Goal: Transaction & Acquisition: Purchase product/service

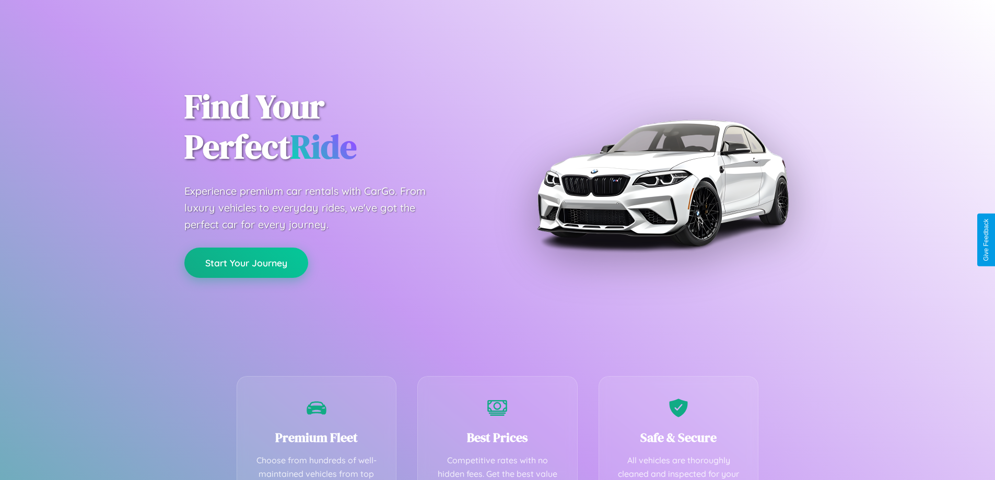
click at [246, 263] on button "Start Your Journey" at bounding box center [246, 263] width 124 height 30
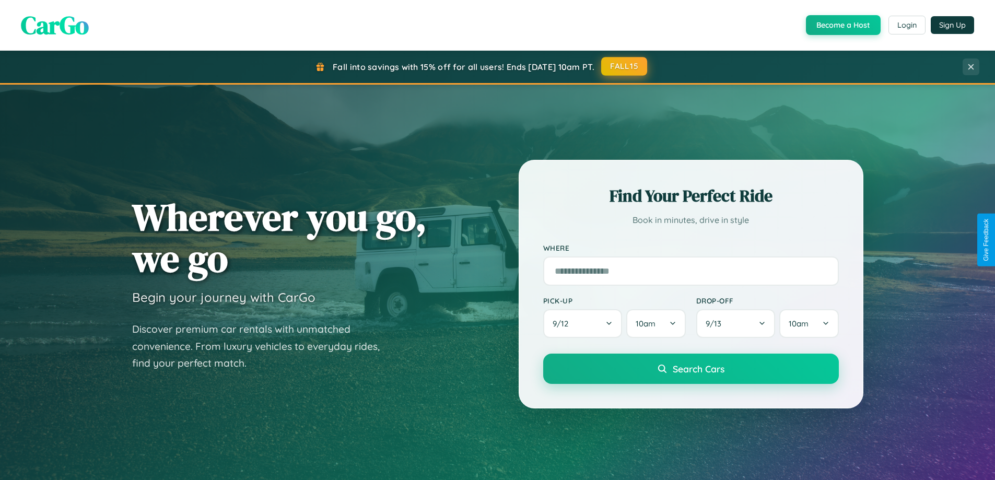
click at [625, 66] on button "FALL15" at bounding box center [624, 66] width 46 height 19
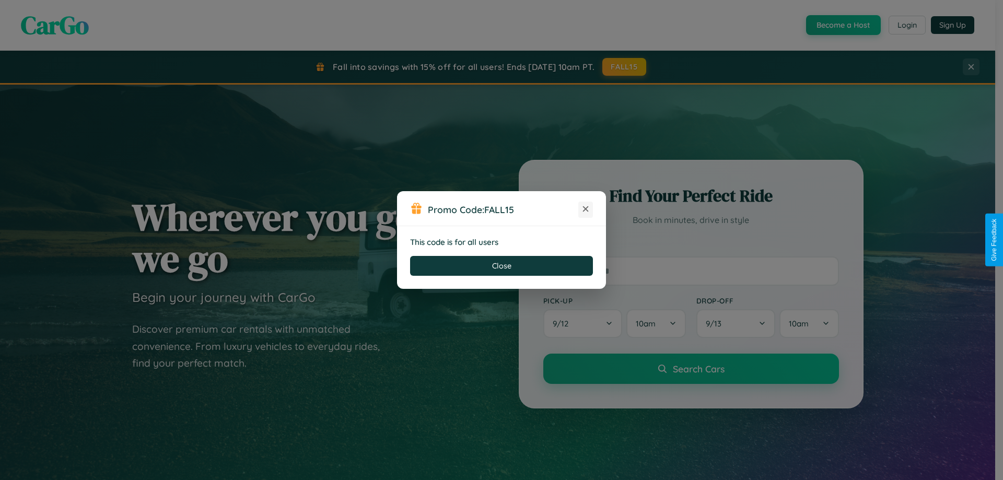
click at [585, 209] on icon at bounding box center [585, 209] width 10 height 10
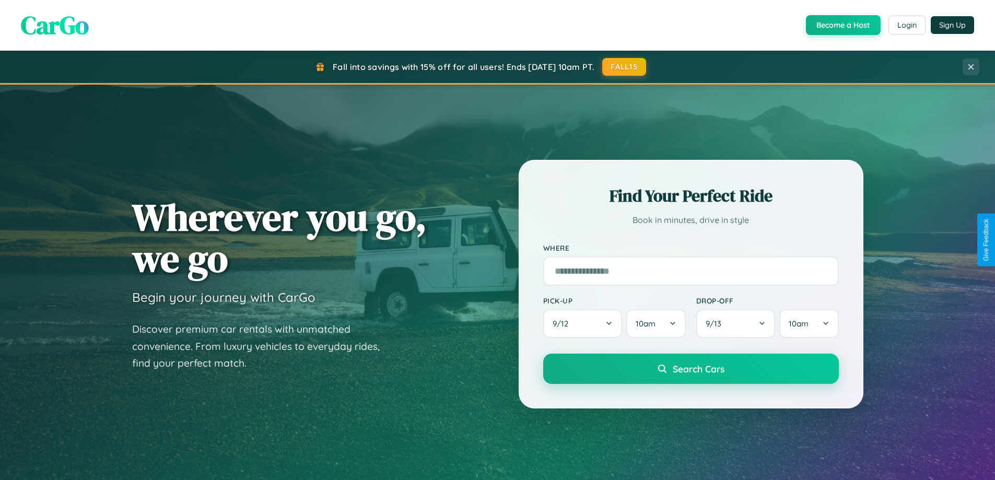
scroll to position [31, 0]
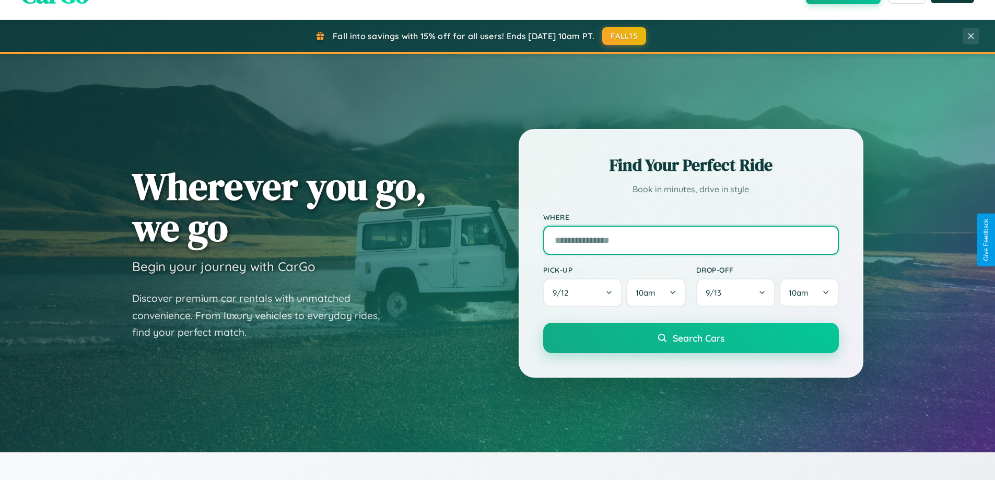
click at [690, 240] on input "text" at bounding box center [691, 240] width 296 height 29
type input "****"
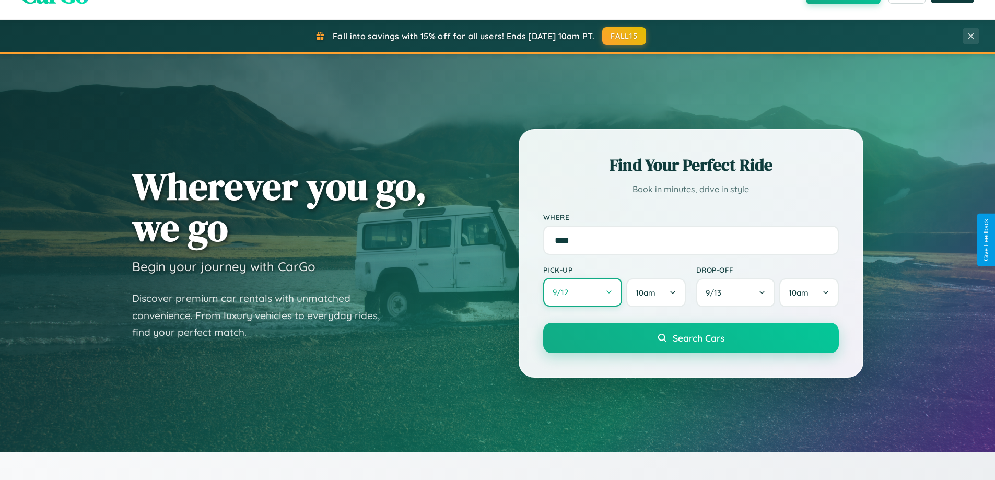
click at [582, 293] on button "9 / 12" at bounding box center [582, 292] width 79 height 29
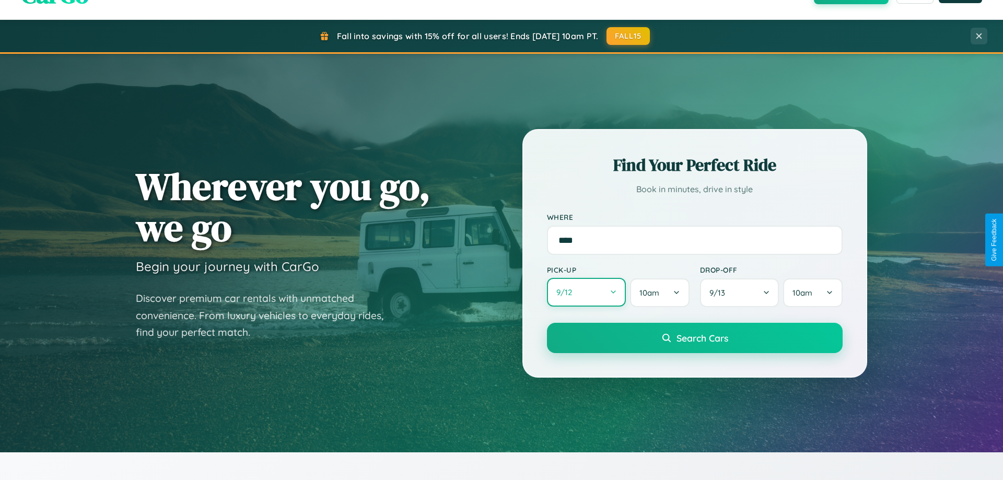
select select "*"
select select "****"
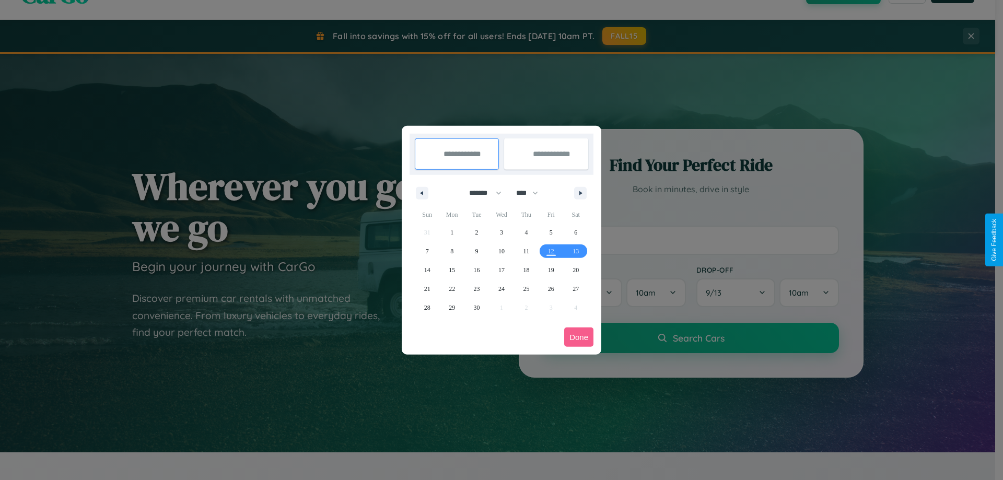
drag, startPoint x: 480, startPoint y: 193, endPoint x: 501, endPoint y: 209, distance: 26.8
click at [480, 193] on select "******* ******** ***** ***** *** **** **** ****** ********* ******* ******** **…" at bounding box center [483, 192] width 44 height 17
select select "*"
click at [532, 193] on select "**** **** **** **** **** **** **** **** **** **** **** **** **** **** **** ****…" at bounding box center [526, 192] width 31 height 17
select select "****"
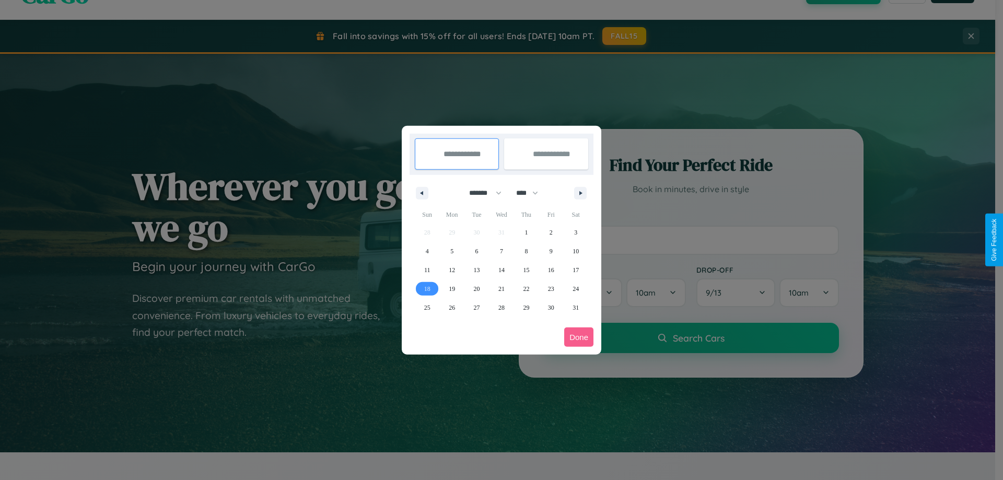
click at [427, 288] on span "18" at bounding box center [427, 288] width 6 height 19
type input "**********"
click at [501, 288] on span "21" at bounding box center [501, 288] width 6 height 19
type input "**********"
click at [579, 337] on button "Done" at bounding box center [578, 336] width 29 height 19
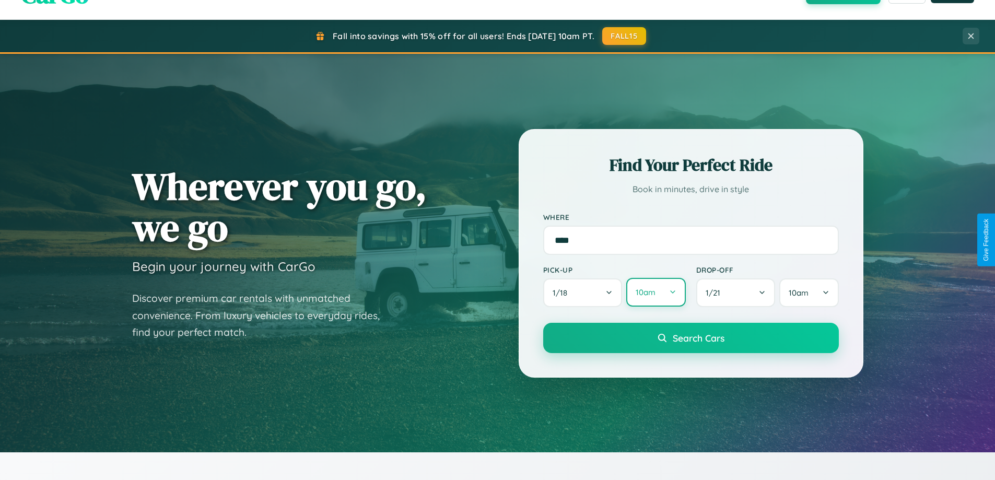
click at [655, 292] on button "10am" at bounding box center [655, 292] width 59 height 29
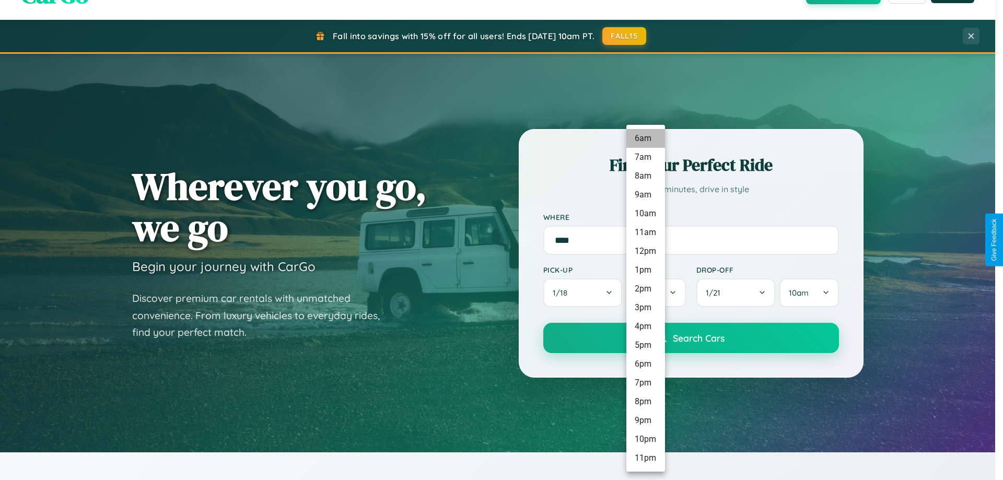
click at [645, 138] on li "6am" at bounding box center [645, 138] width 39 height 19
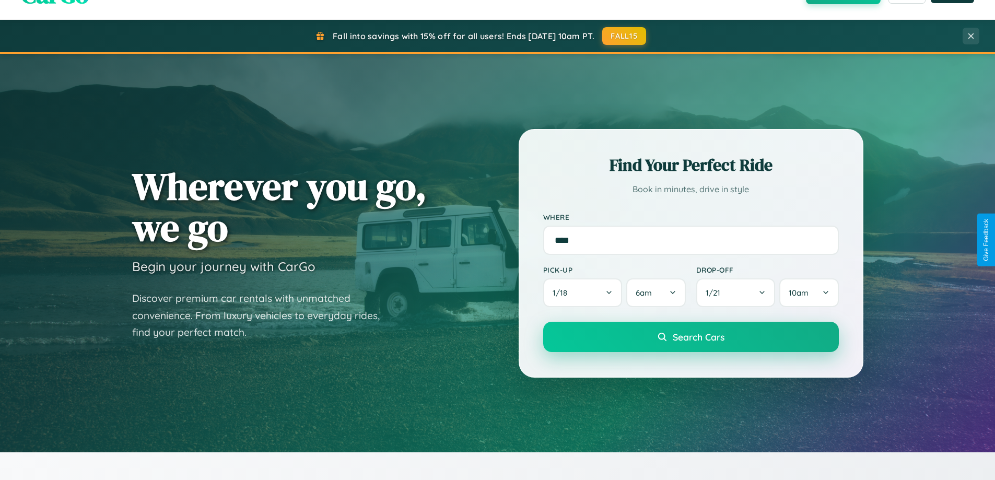
click at [690, 337] on span "Search Cars" at bounding box center [699, 336] width 52 height 11
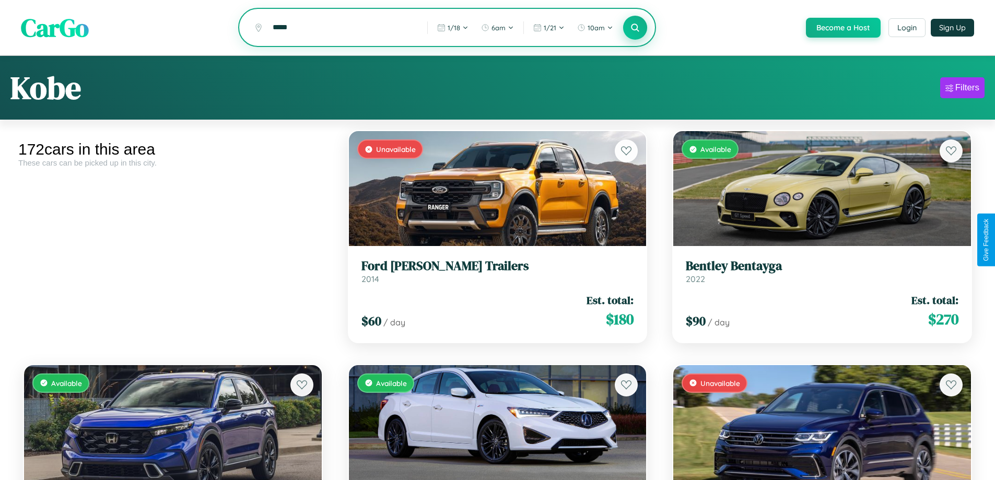
click at [634, 28] on icon at bounding box center [635, 27] width 10 height 10
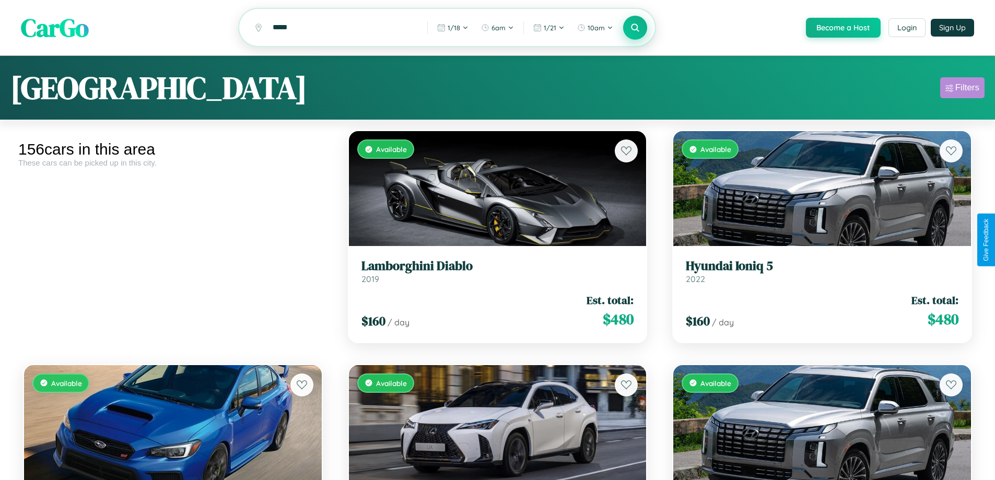
click at [962, 89] on div "Filters" at bounding box center [967, 88] width 24 height 10
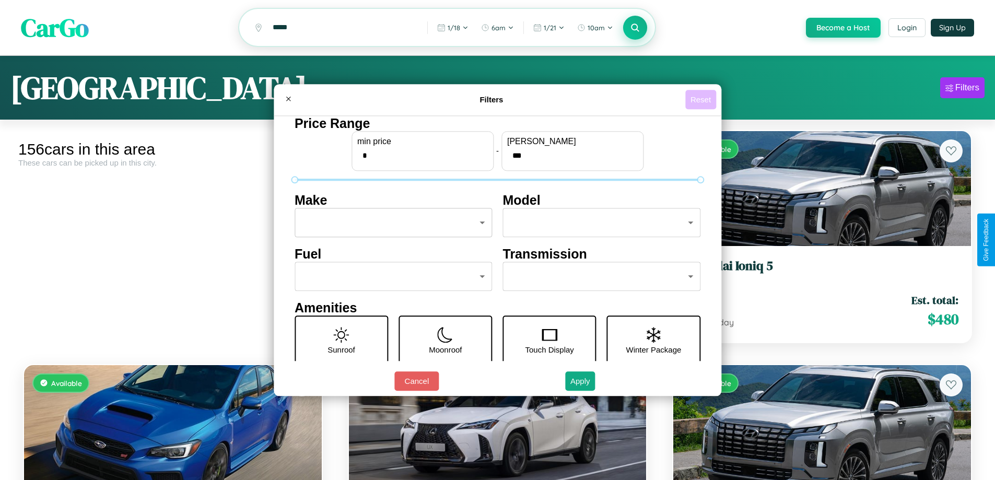
click at [702, 99] on button "Reset" at bounding box center [700, 99] width 31 height 19
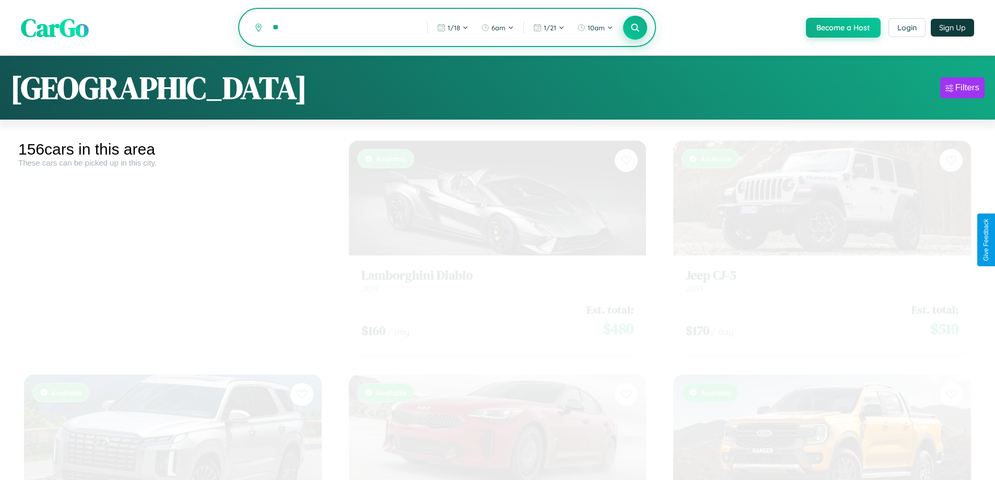
type input "*"
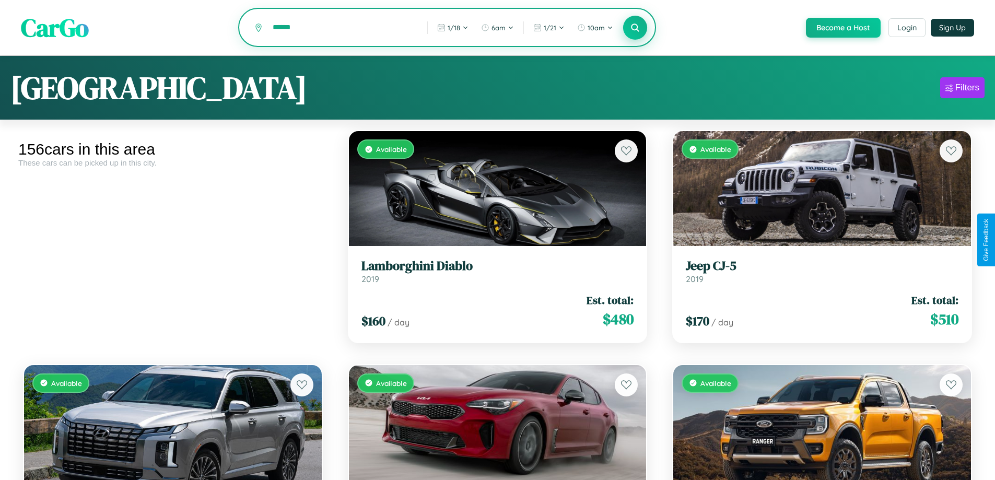
type input "******"
click at [634, 28] on icon at bounding box center [635, 27] width 10 height 10
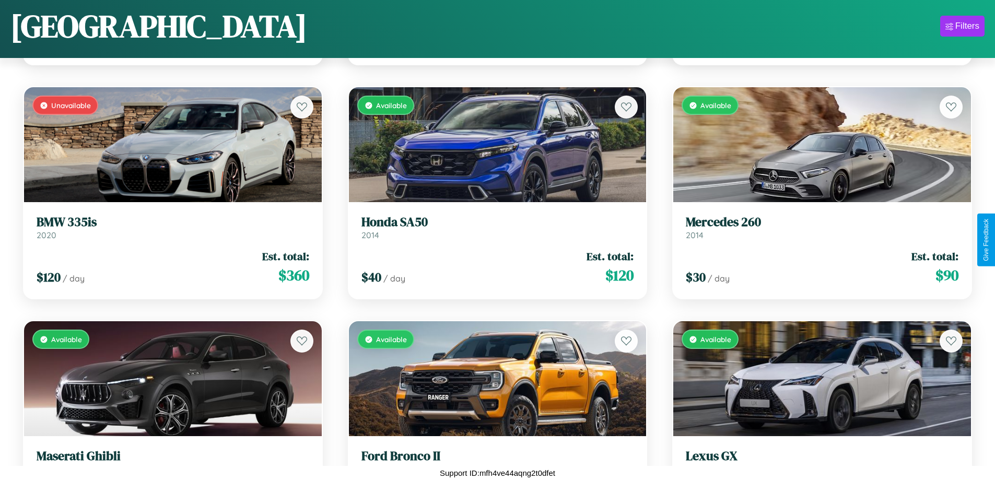
scroll to position [849, 0]
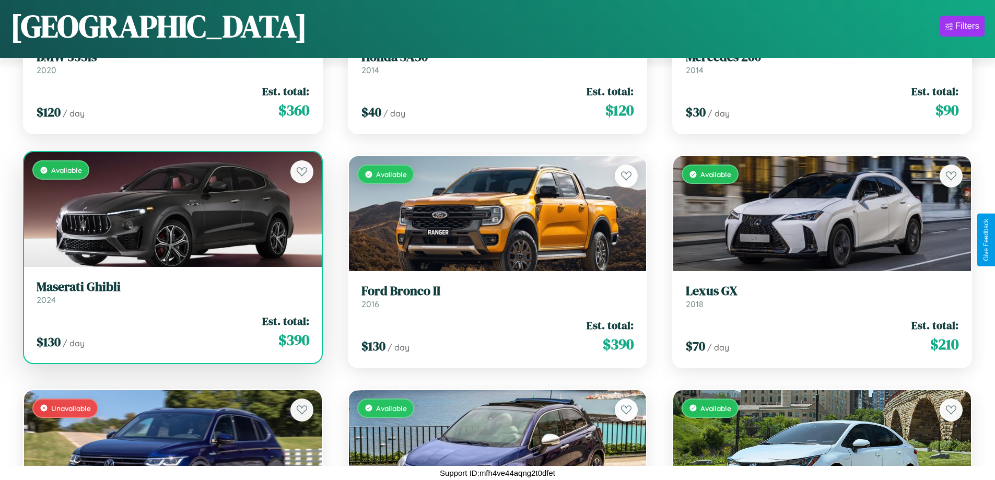
click at [171, 332] on div "$ 130 / day Est. total: $ 390" at bounding box center [173, 331] width 273 height 37
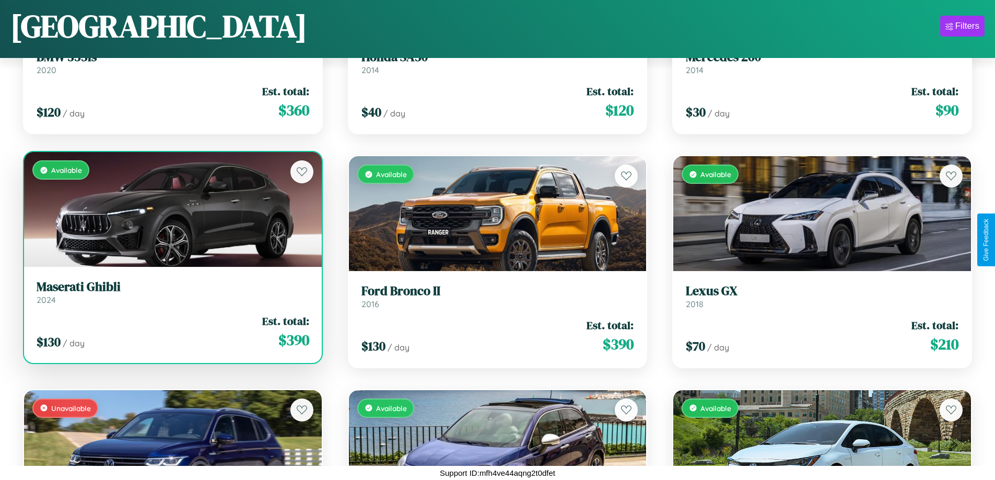
click at [171, 332] on div "$ 130 / day Est. total: $ 390" at bounding box center [173, 331] width 273 height 37
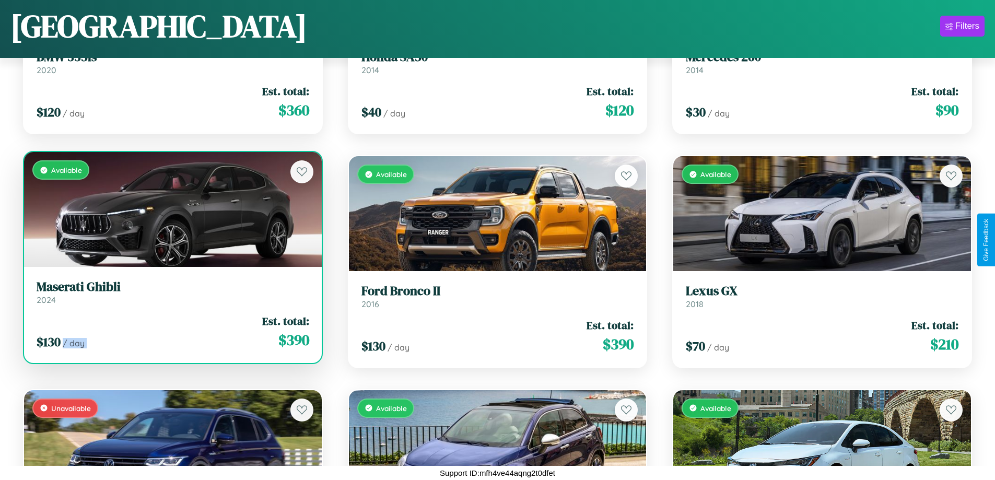
click at [171, 332] on div "$ 130 / day Est. total: $ 390" at bounding box center [173, 331] width 273 height 37
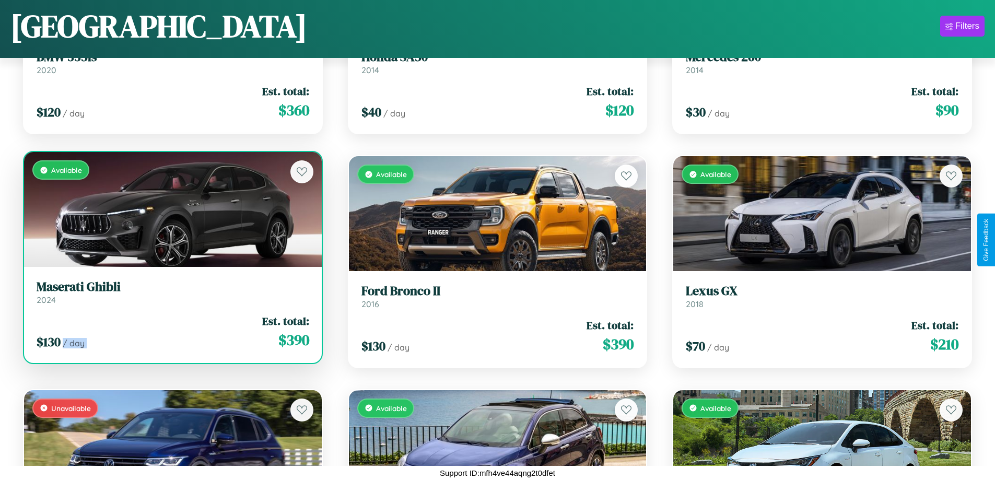
click at [171, 332] on div "$ 130 / day Est. total: $ 390" at bounding box center [173, 331] width 273 height 37
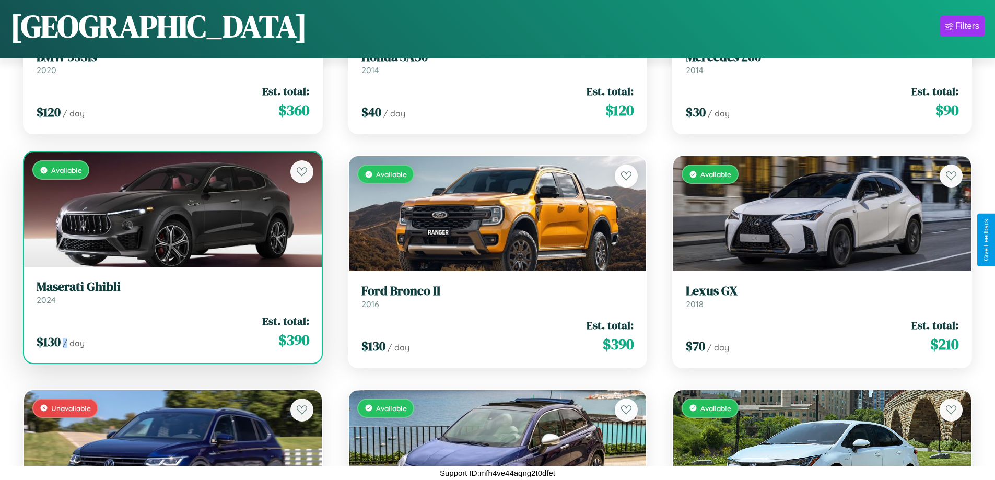
click at [171, 332] on div "$ 130 / day Est. total: $ 390" at bounding box center [173, 331] width 273 height 37
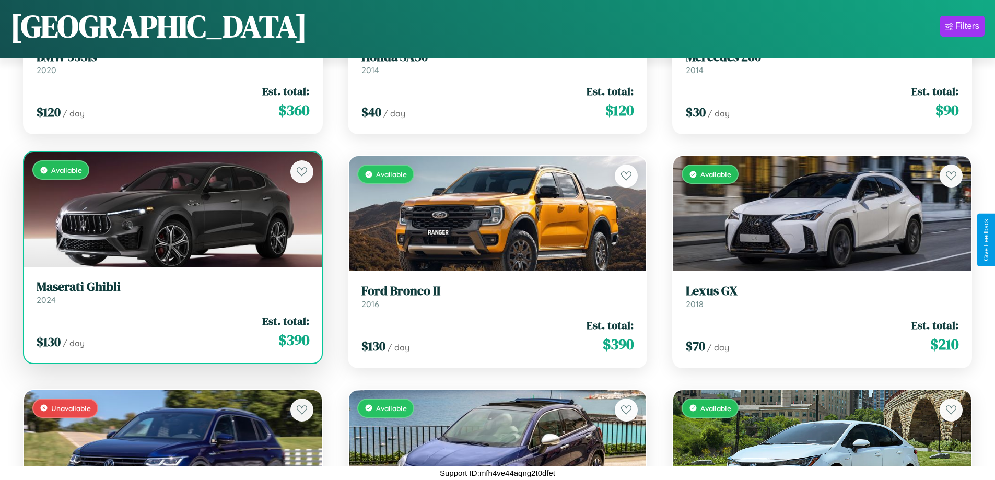
click at [171, 292] on h3 "Maserati Ghibli" at bounding box center [173, 286] width 273 height 15
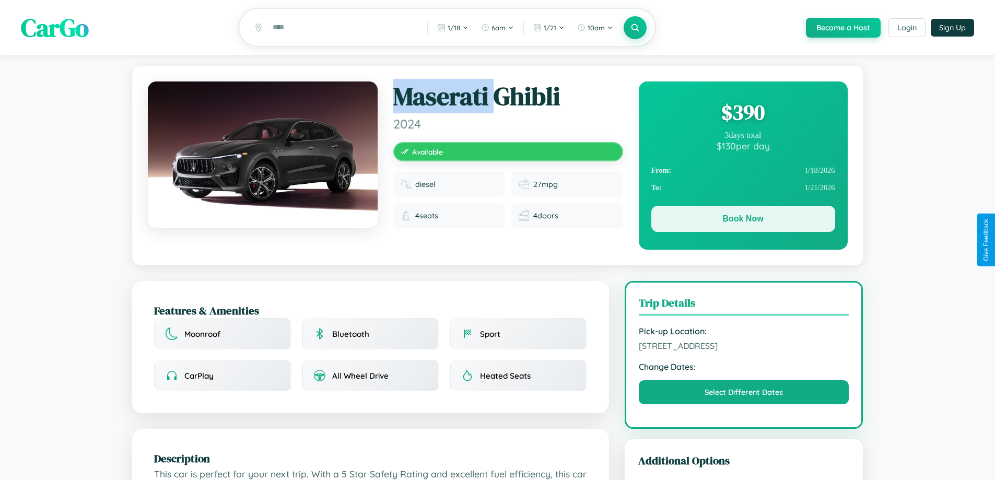
click at [743, 220] on button "Book Now" at bounding box center [743, 219] width 184 height 26
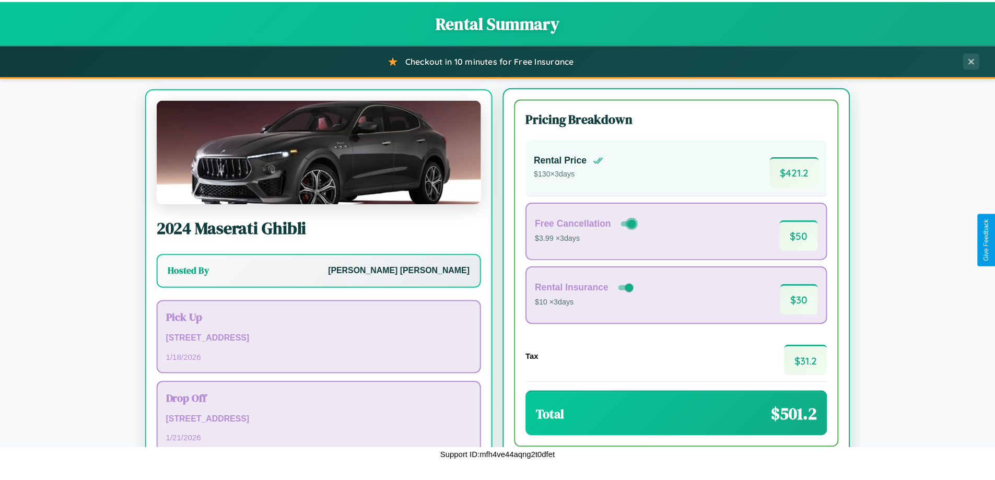
scroll to position [49, 0]
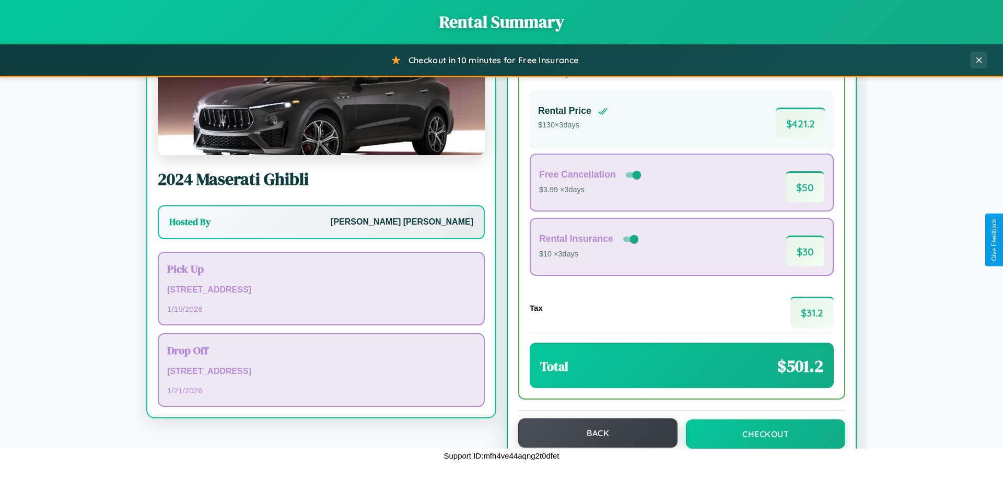
click at [593, 433] on button "Back" at bounding box center [597, 432] width 159 height 29
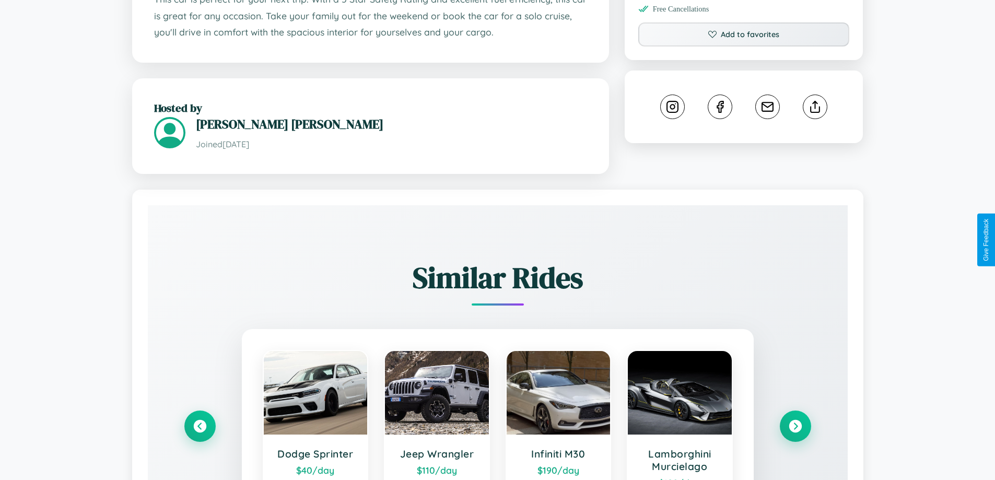
scroll to position [612, 0]
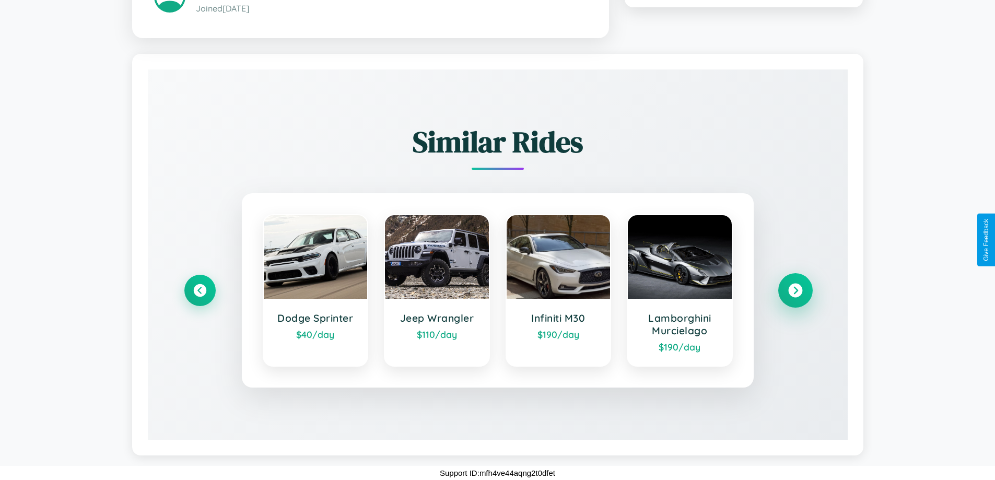
click at [795, 290] on icon at bounding box center [795, 290] width 14 height 14
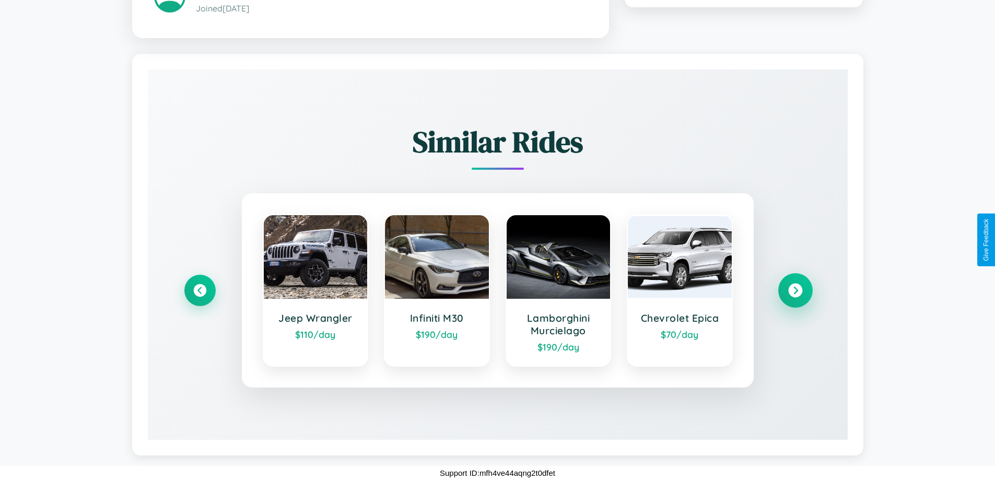
click at [795, 290] on icon at bounding box center [795, 290] width 14 height 14
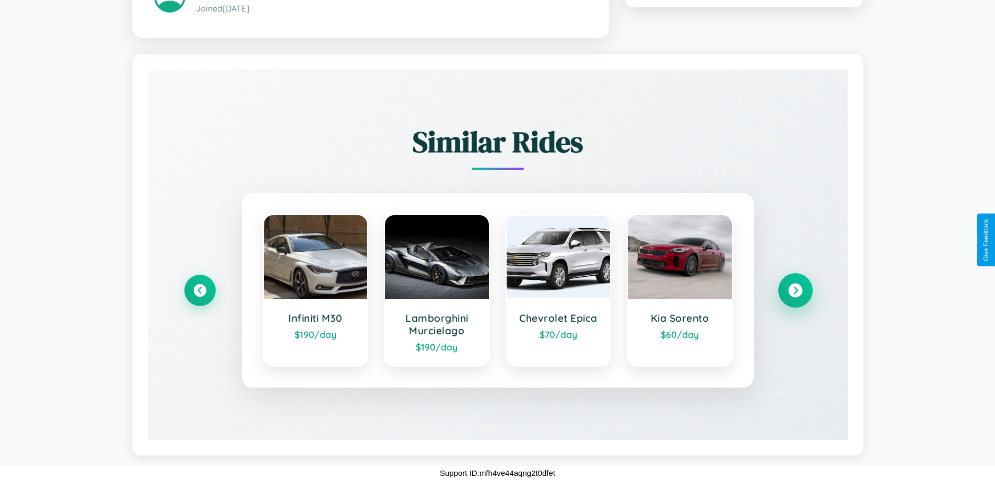
click at [795, 290] on icon at bounding box center [795, 290] width 14 height 14
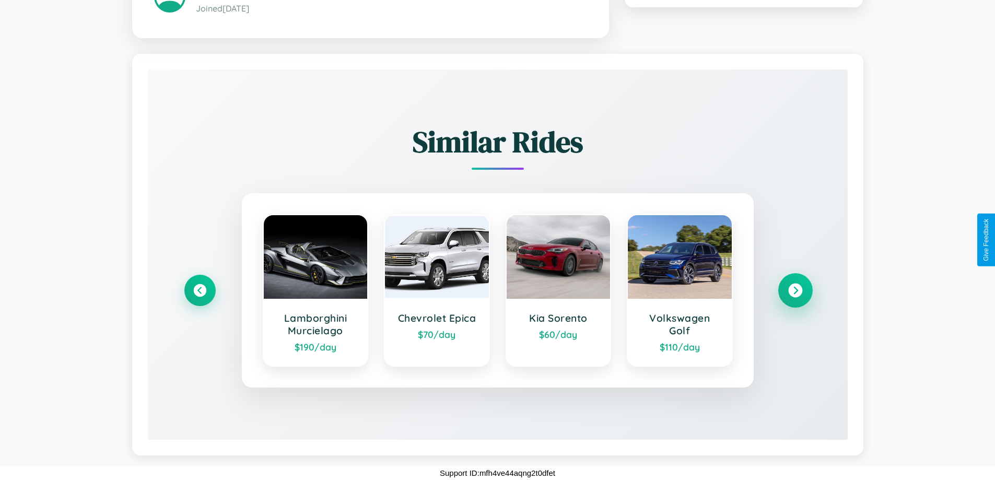
click at [795, 290] on icon at bounding box center [795, 290] width 14 height 14
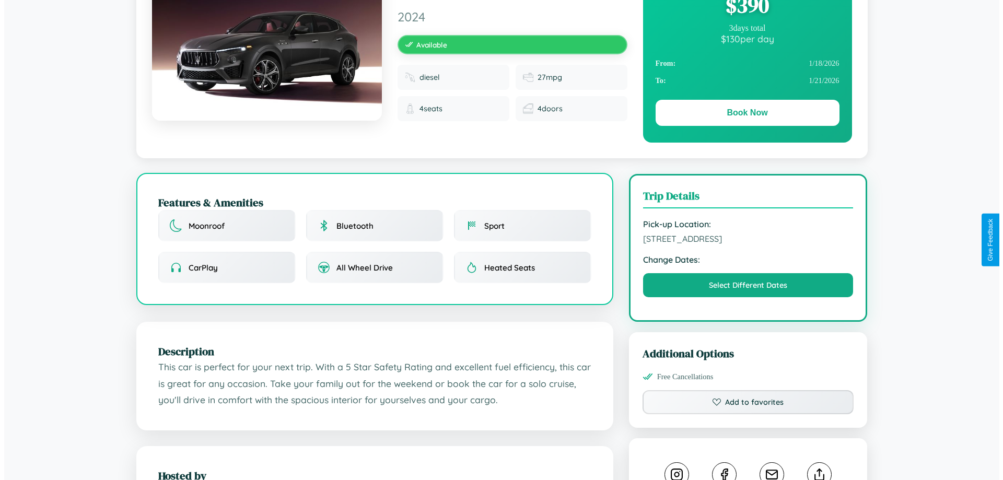
scroll to position [0, 0]
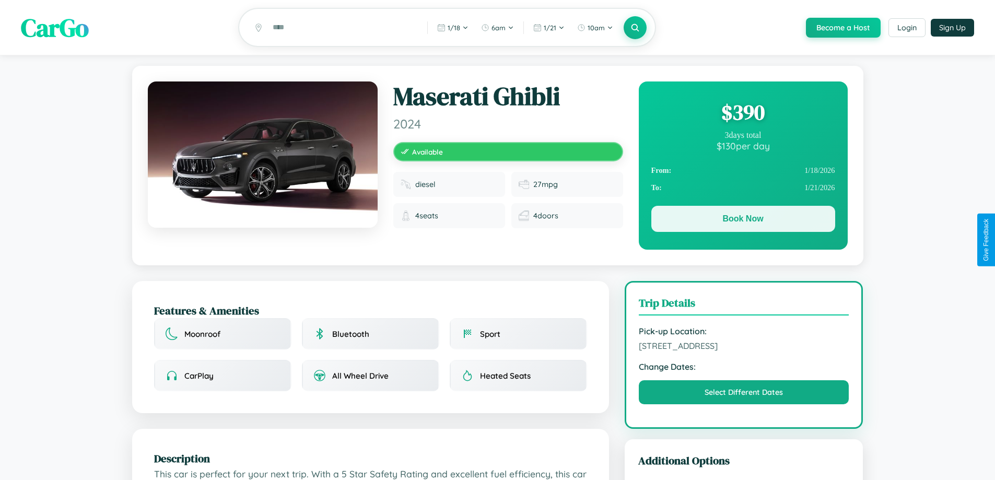
click at [743, 220] on button "Book Now" at bounding box center [743, 219] width 184 height 26
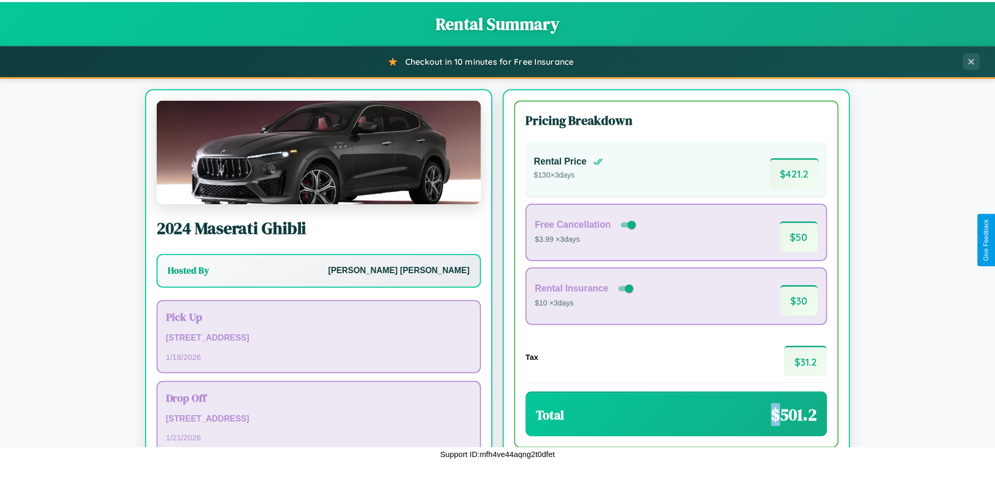
scroll to position [72, 0]
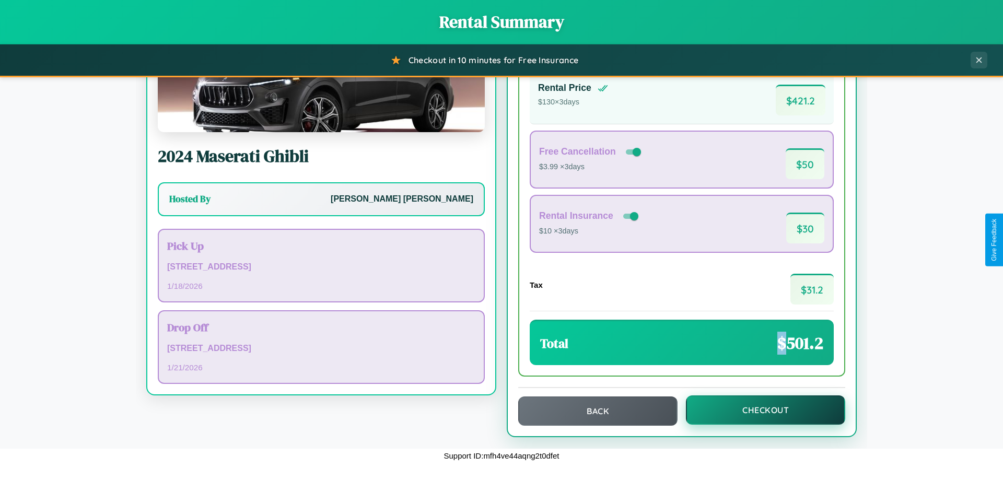
click at [758, 410] on button "Checkout" at bounding box center [765, 409] width 159 height 29
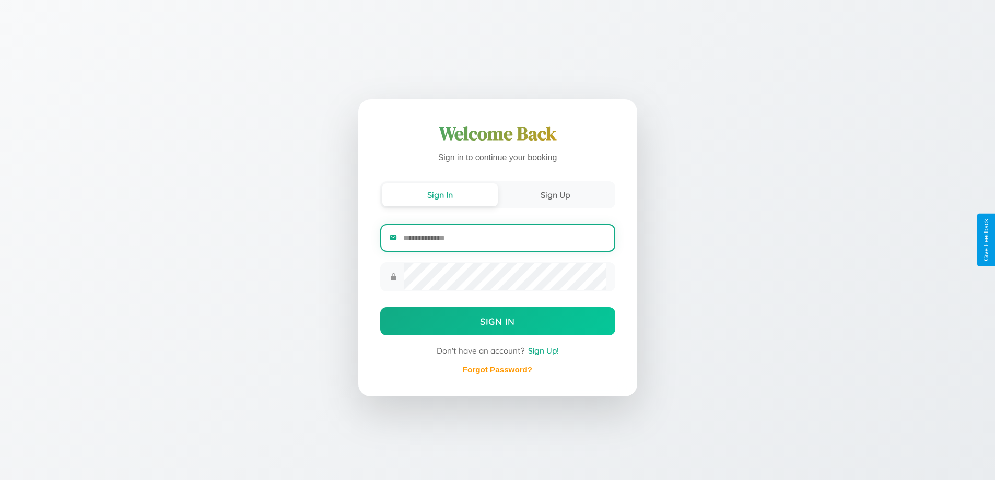
click at [504, 239] on input "email" at bounding box center [504, 238] width 202 height 26
type input "**********"
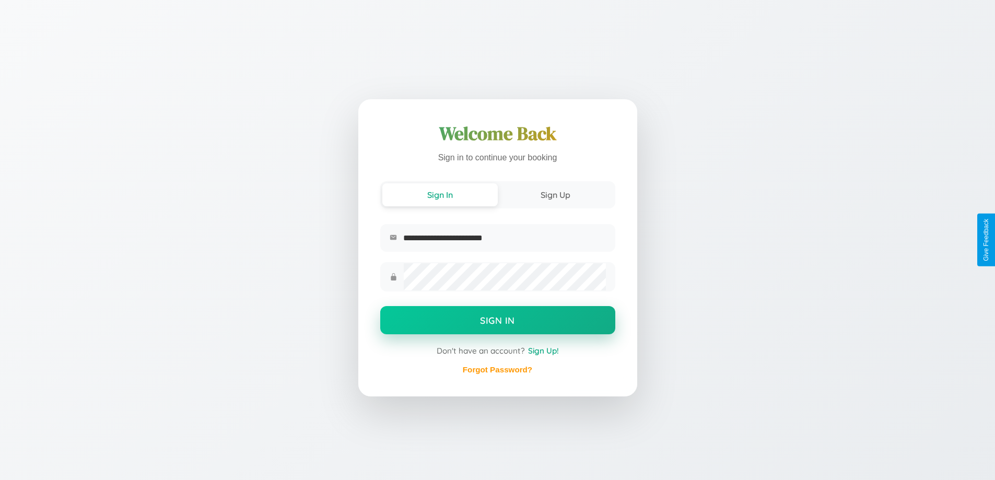
click at [497, 322] on button "Sign In" at bounding box center [497, 320] width 235 height 28
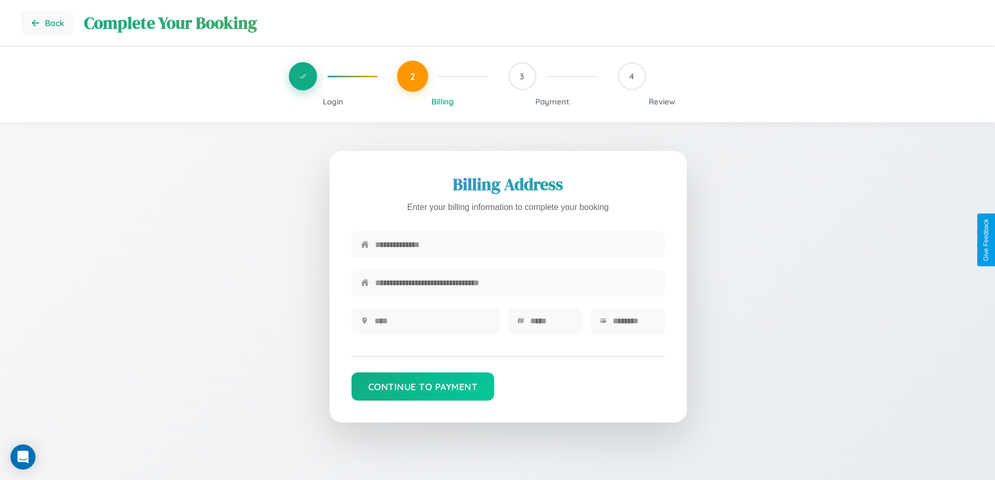
click at [515, 245] on input "text" at bounding box center [515, 245] width 280 height 26
type input "**********"
click at [432, 324] on input "text" at bounding box center [432, 321] width 116 height 26
type input "********"
click at [551, 324] on input "text" at bounding box center [551, 321] width 43 height 26
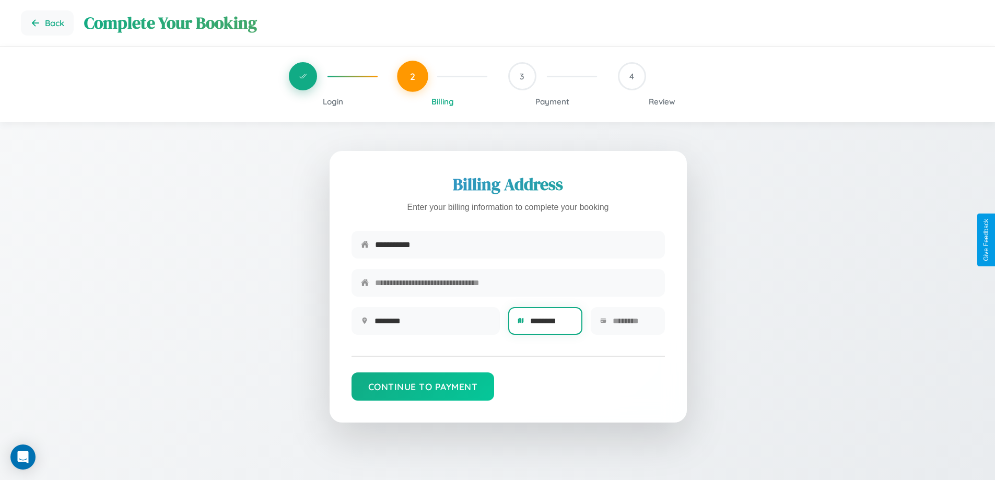
type input "********"
click at [633, 324] on input "text" at bounding box center [634, 321] width 43 height 26
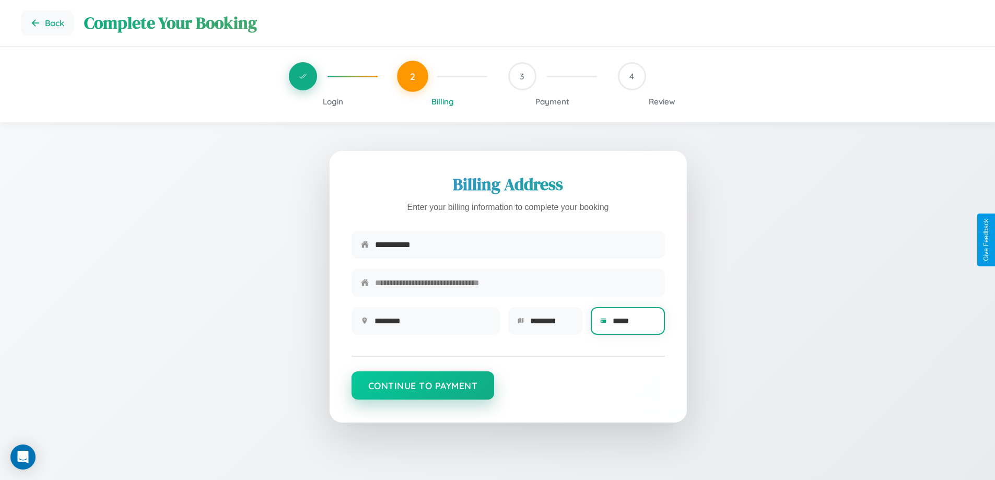
type input "*****"
click at [422, 391] on button "Continue to Payment" at bounding box center [422, 385] width 143 height 28
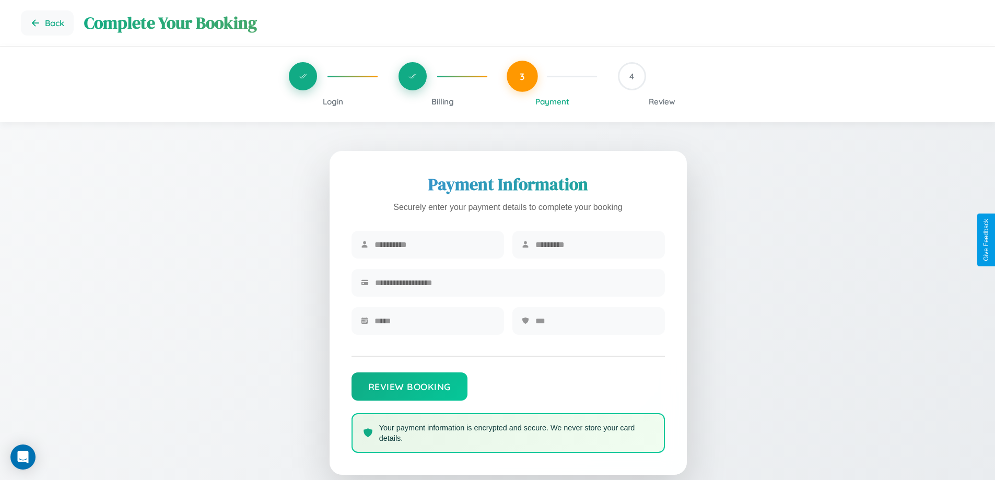
click at [434, 245] on input "text" at bounding box center [434, 245] width 120 height 26
type input "********"
click at [595, 245] on input "text" at bounding box center [595, 245] width 120 height 26
type input "*****"
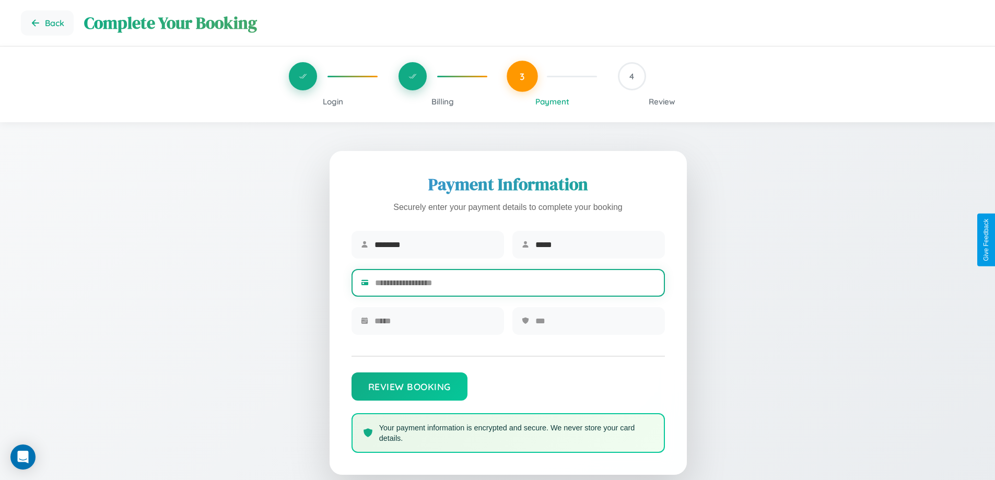
click at [515, 285] on input "text" at bounding box center [515, 283] width 280 height 26
type input "**********"
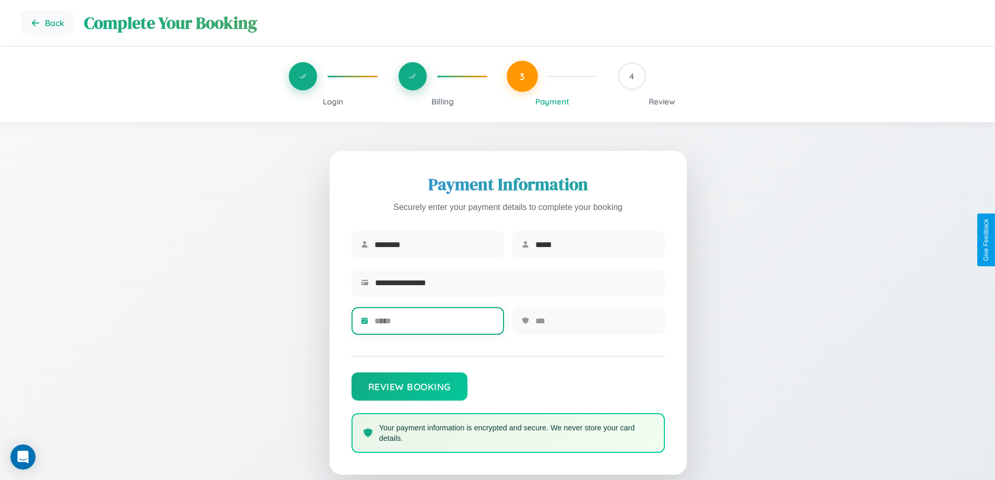
click at [434, 324] on input "text" at bounding box center [434, 321] width 120 height 26
type input "*****"
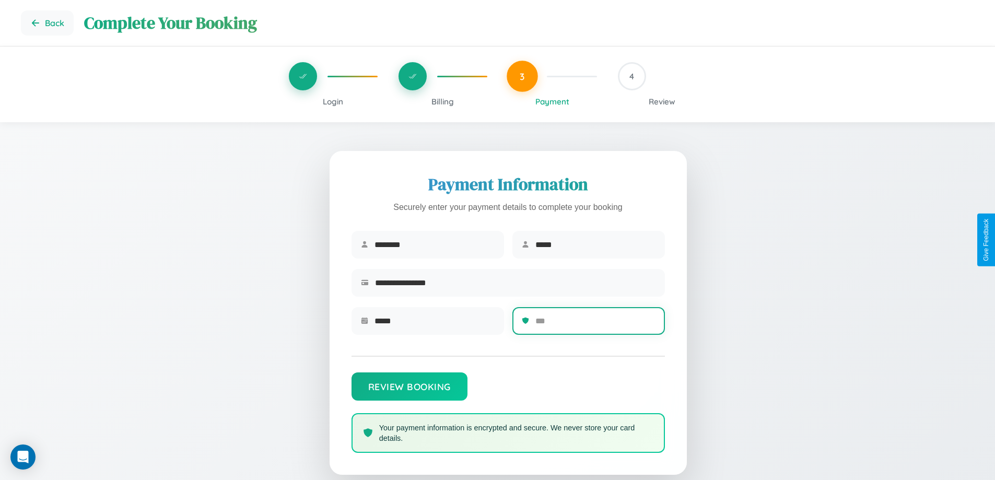
click at [595, 324] on input "text" at bounding box center [595, 321] width 120 height 26
type input "***"
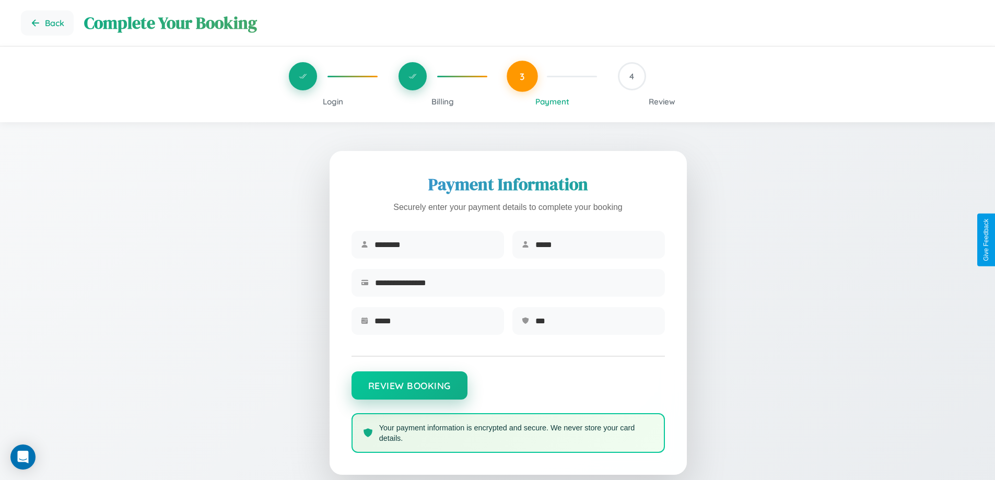
click at [409, 391] on button "Review Booking" at bounding box center [409, 385] width 116 height 28
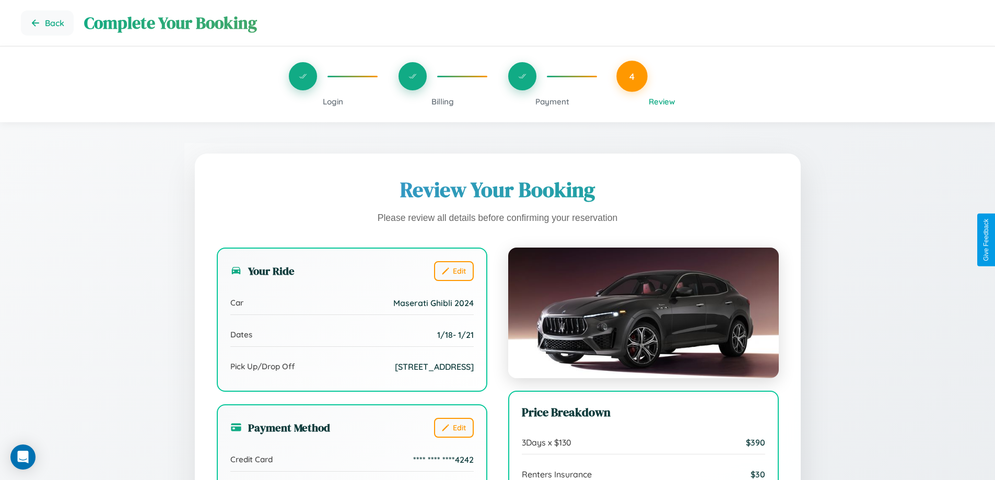
scroll to position [125, 0]
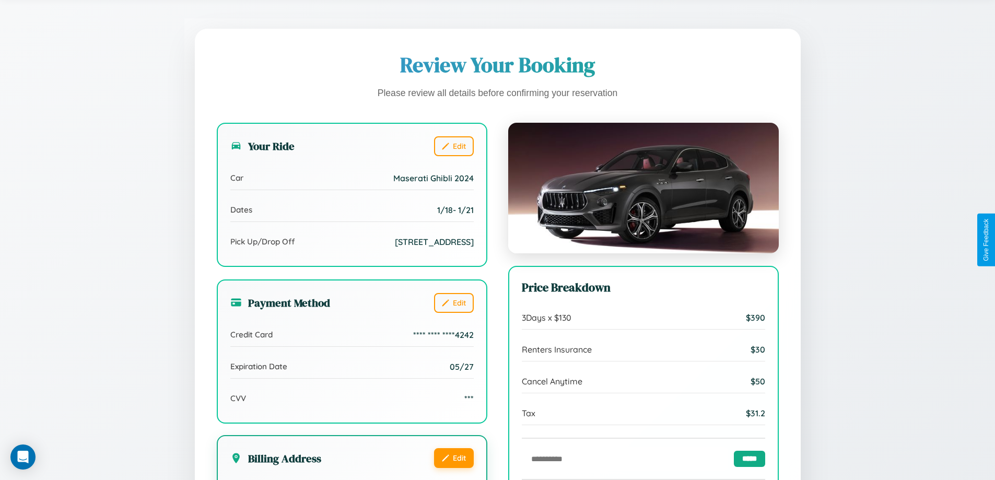
click at [453, 468] on button "Edit" at bounding box center [454, 458] width 40 height 20
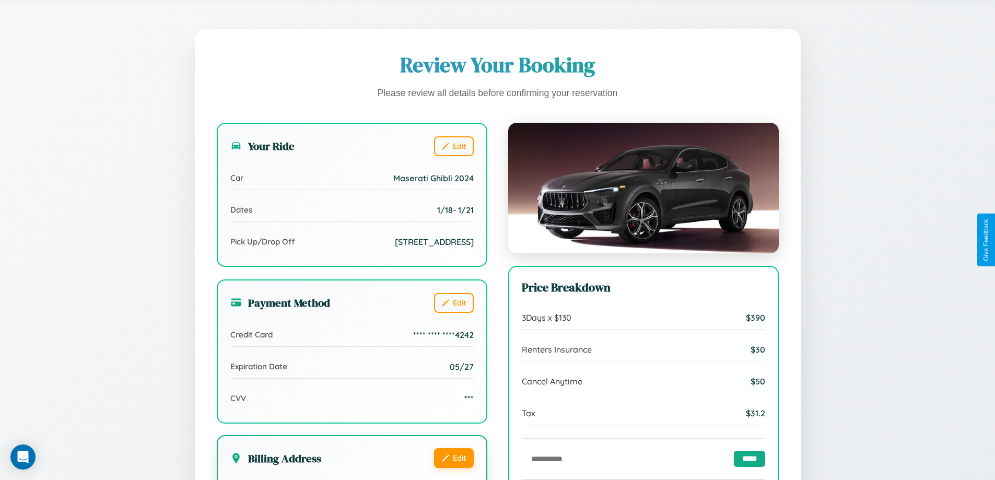
click at [453, 468] on button "Edit" at bounding box center [454, 458] width 40 height 20
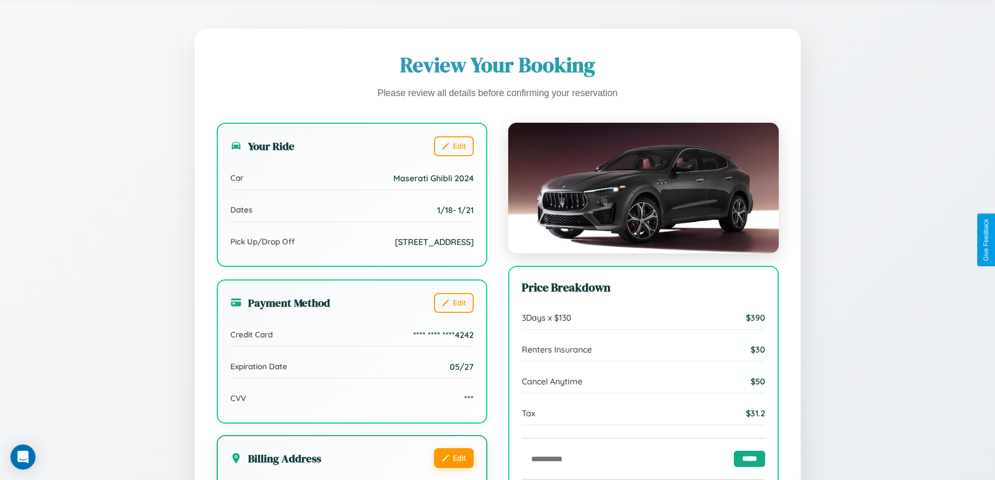
click at [453, 468] on button "Edit" at bounding box center [454, 458] width 40 height 20
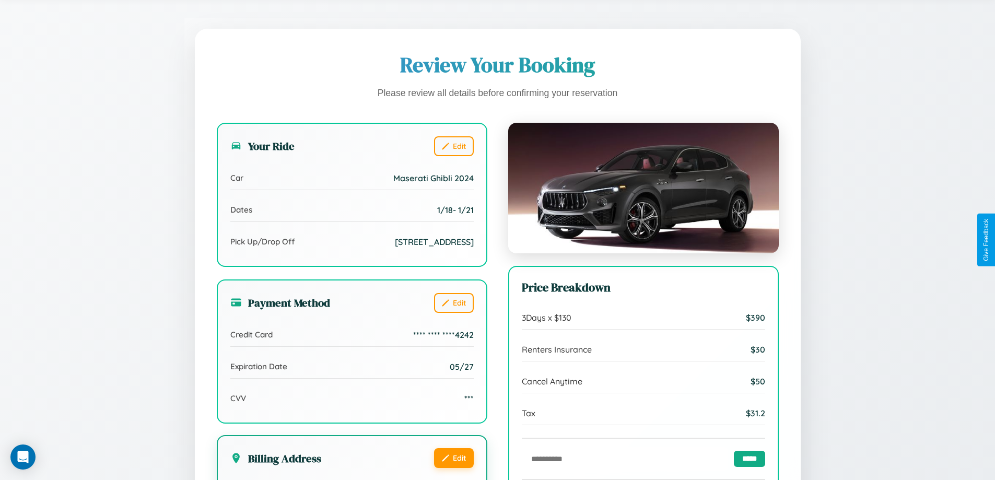
click at [453, 468] on button "Edit" at bounding box center [454, 458] width 40 height 20
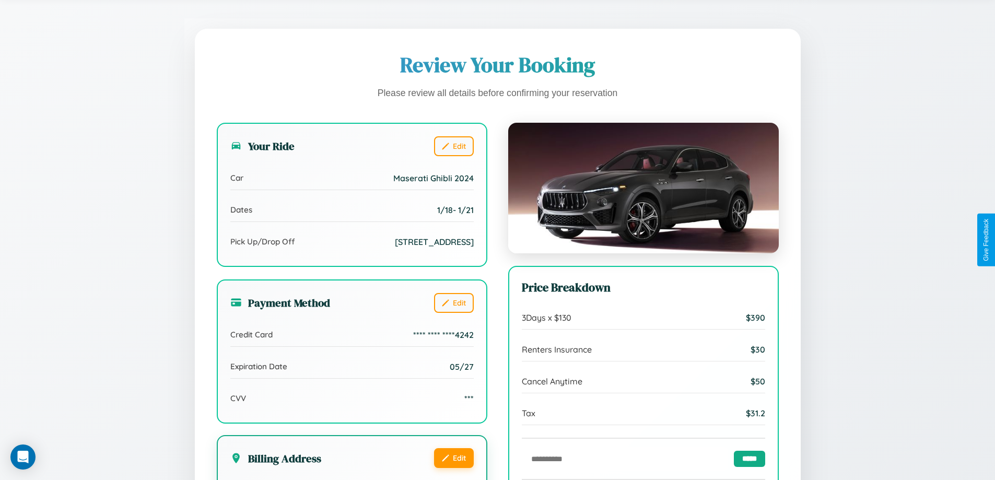
click at [453, 468] on button "Edit" at bounding box center [454, 458] width 40 height 20
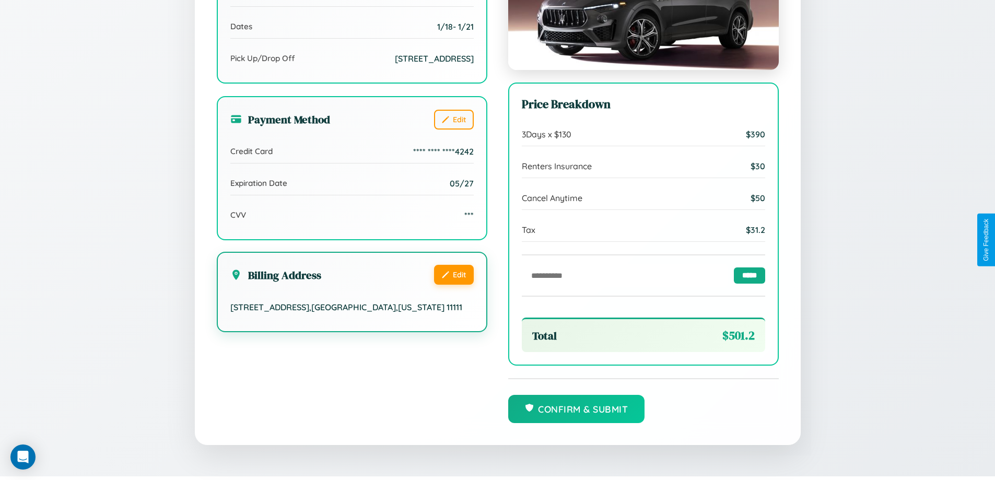
scroll to position [320, 0]
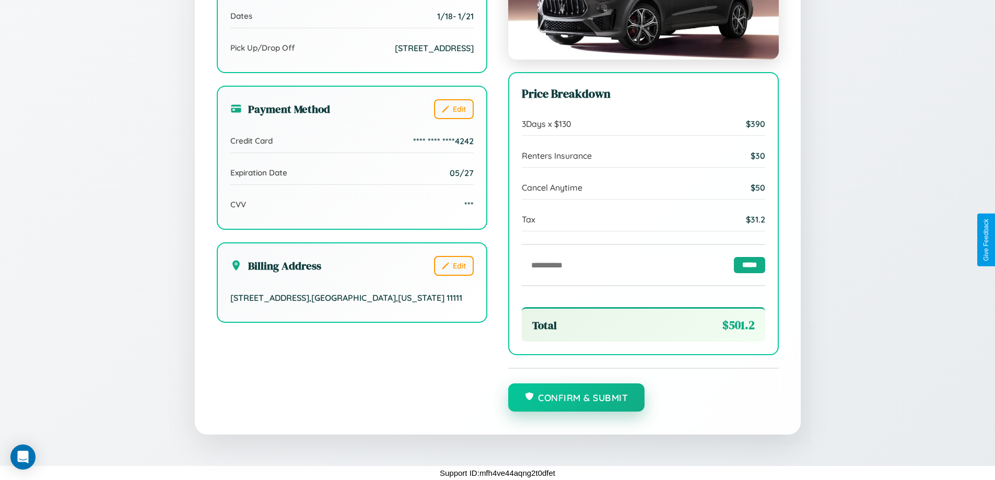
click at [576, 397] on button "Confirm & Submit" at bounding box center [576, 397] width 137 height 28
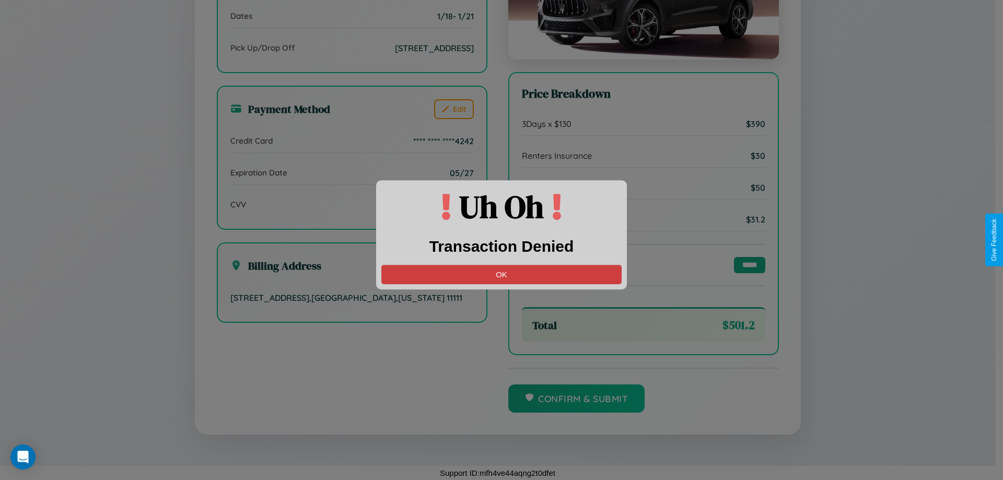
click at [501, 274] on button "OK" at bounding box center [501, 274] width 240 height 19
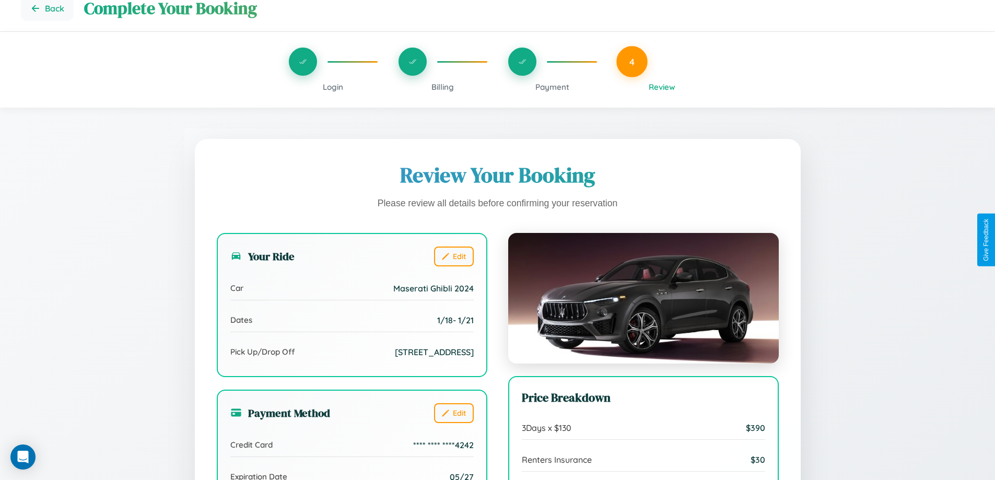
scroll to position [0, 0]
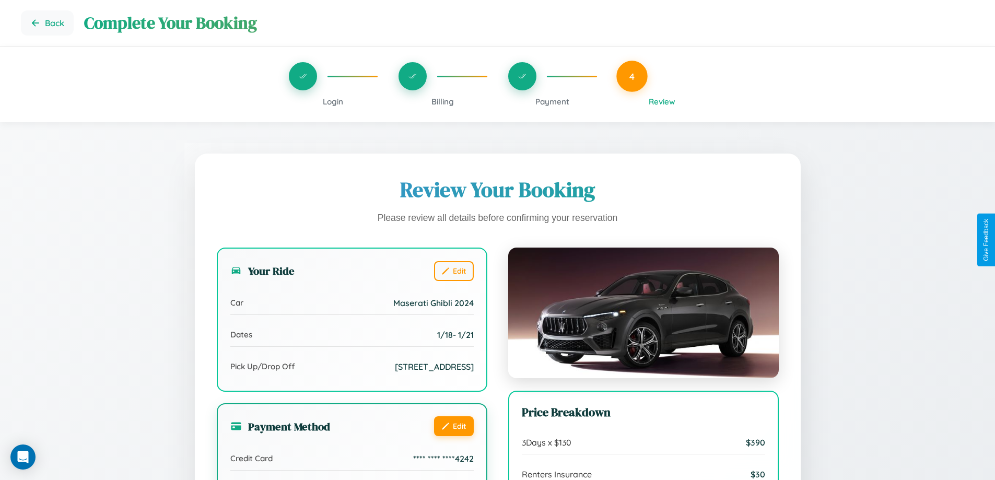
click at [453, 436] on button "Edit" at bounding box center [454, 426] width 40 height 20
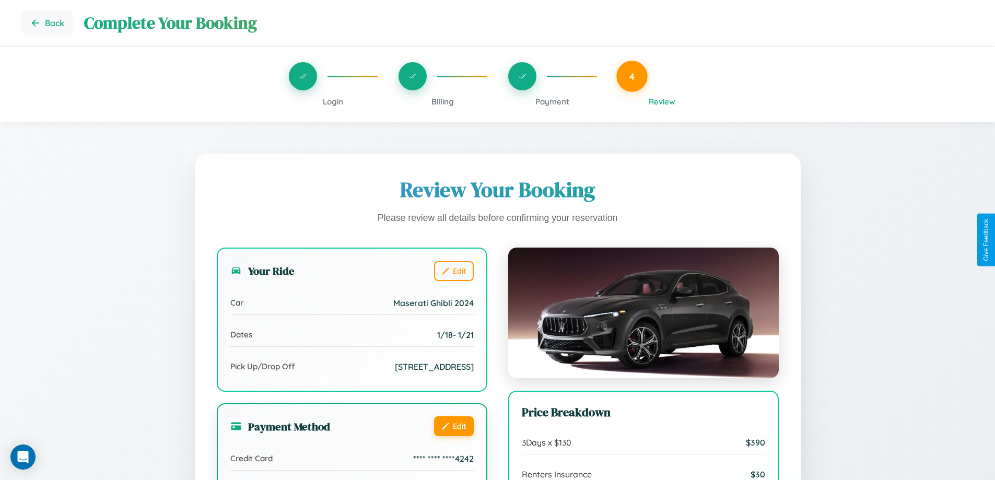
click at [453, 436] on button "Edit" at bounding box center [454, 426] width 40 height 20
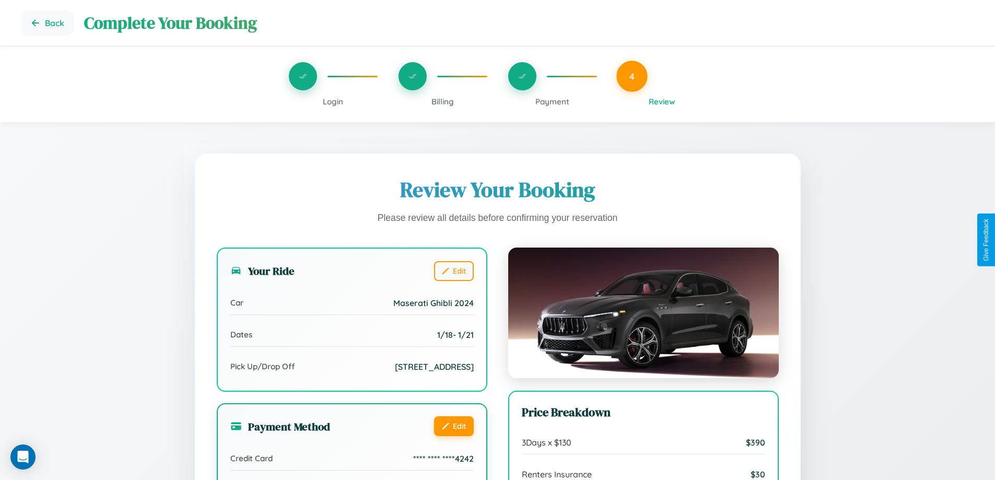
click at [453, 436] on button "Edit" at bounding box center [454, 426] width 40 height 20
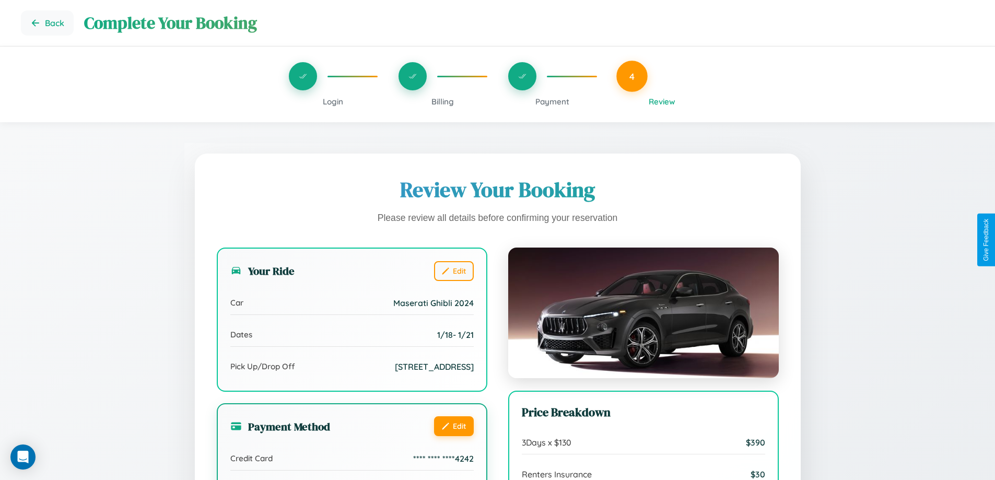
click at [453, 436] on button "Edit" at bounding box center [454, 426] width 40 height 20
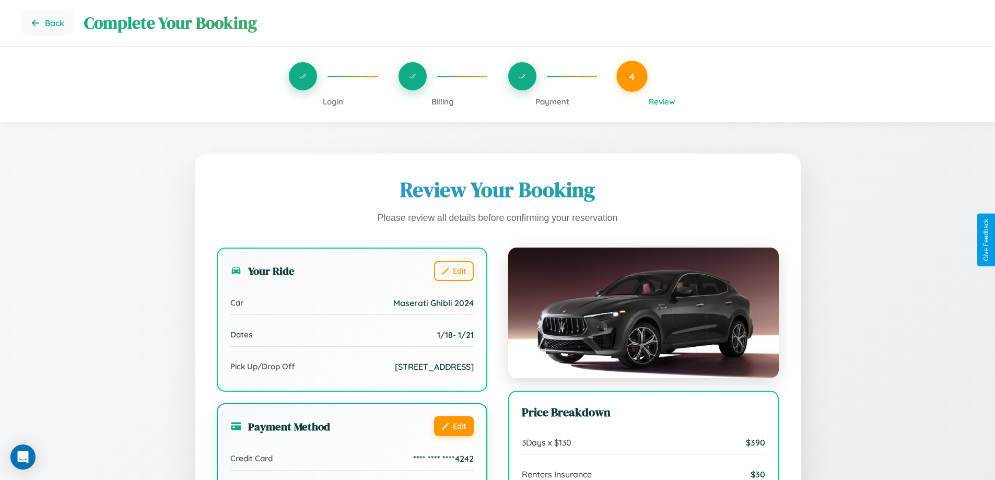
click at [453, 436] on button "Edit" at bounding box center [454, 426] width 40 height 20
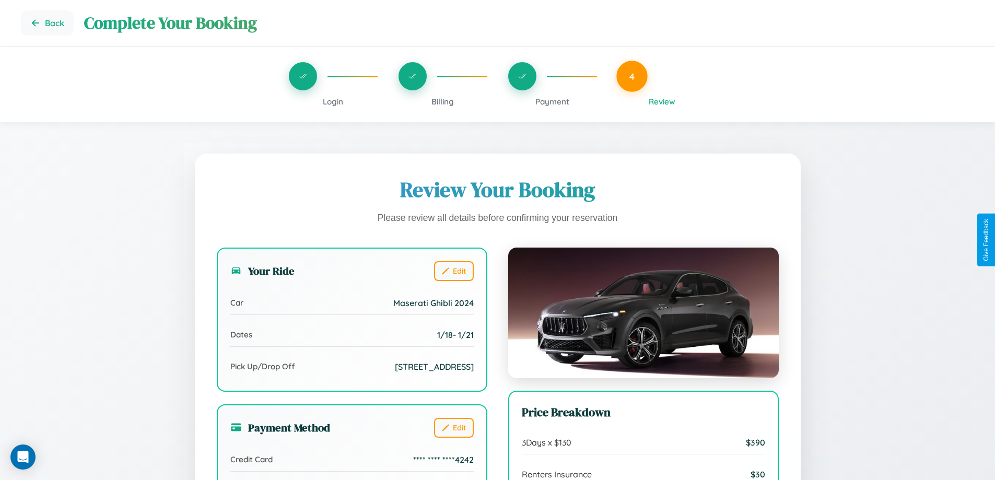
click at [552, 101] on span "Payment" at bounding box center [552, 102] width 34 height 10
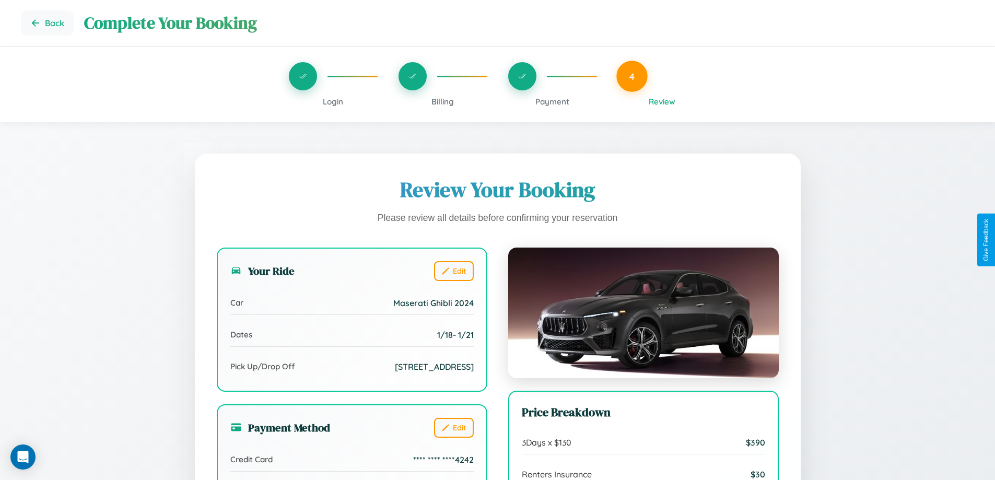
click at [552, 101] on span "Payment" at bounding box center [552, 102] width 34 height 10
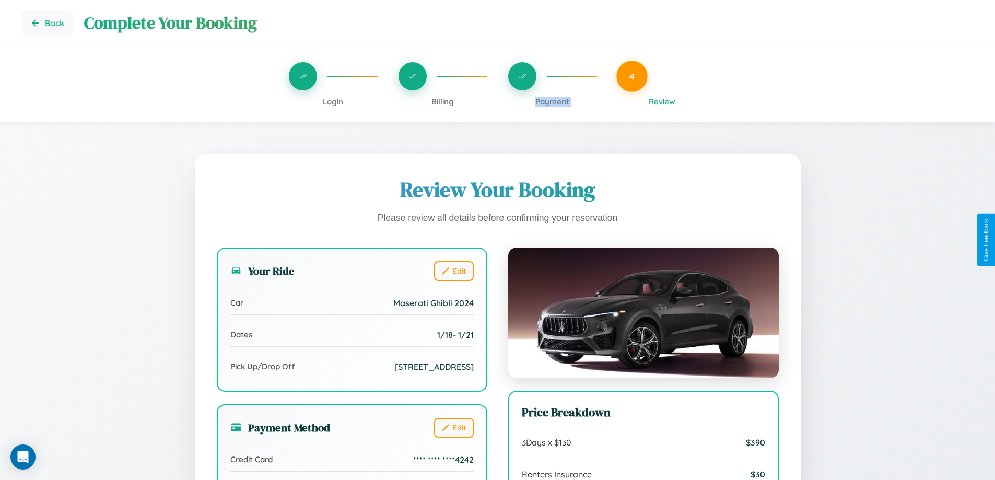
click at [552, 101] on span "Payment" at bounding box center [552, 102] width 34 height 10
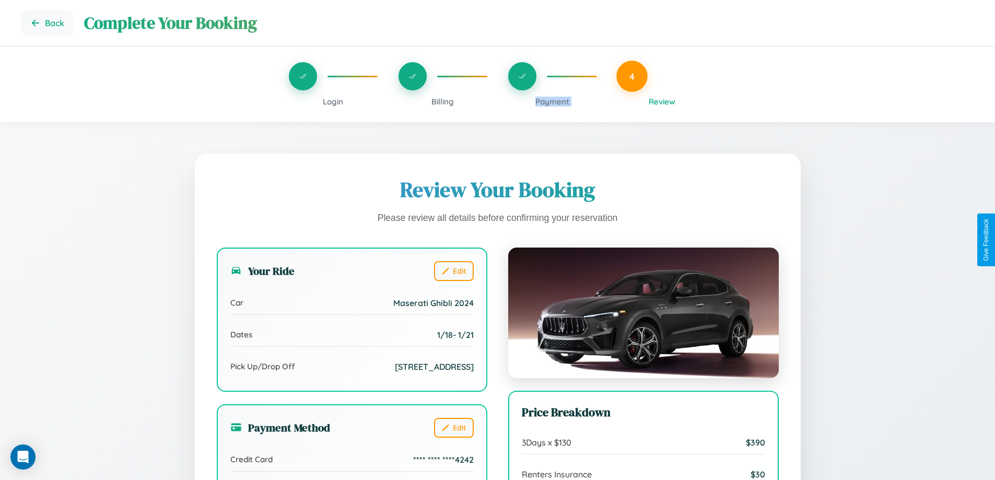
click at [552, 101] on span "Payment" at bounding box center [552, 102] width 34 height 10
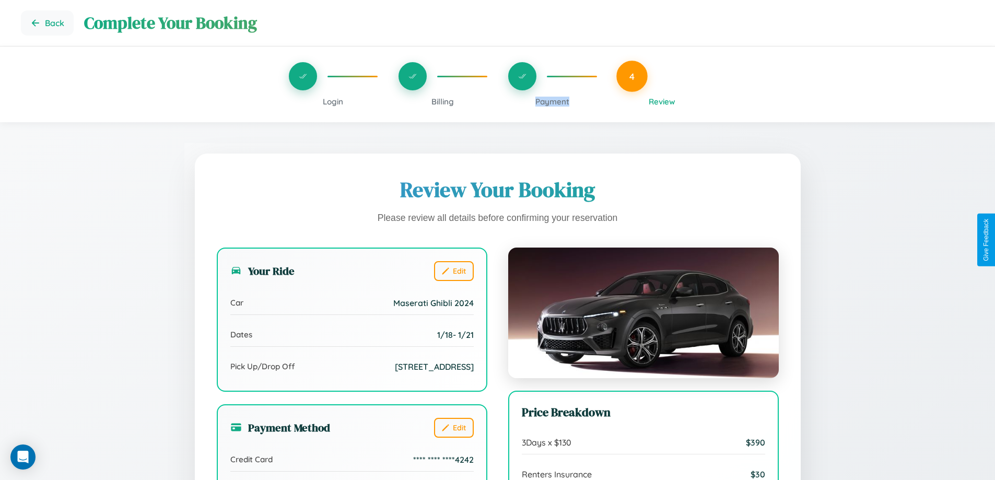
click at [552, 101] on span "Payment" at bounding box center [552, 102] width 34 height 10
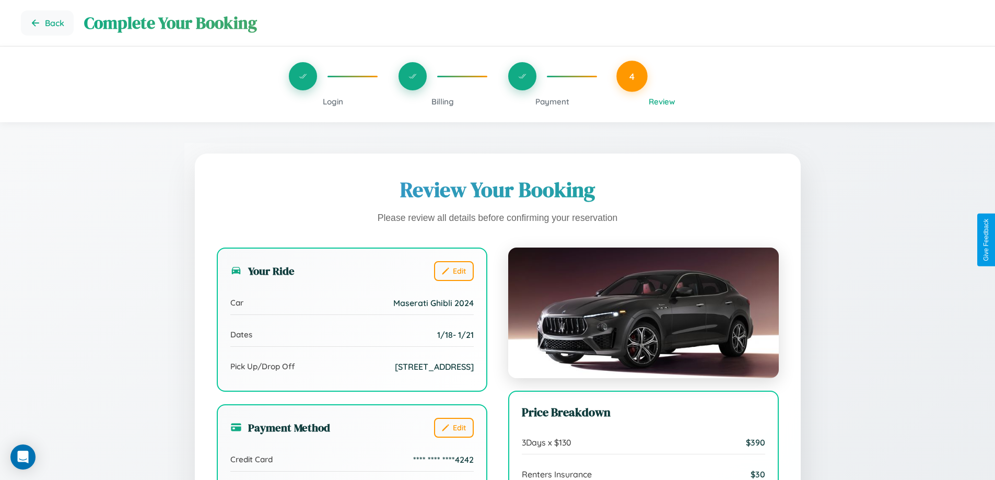
scroll to position [320, 0]
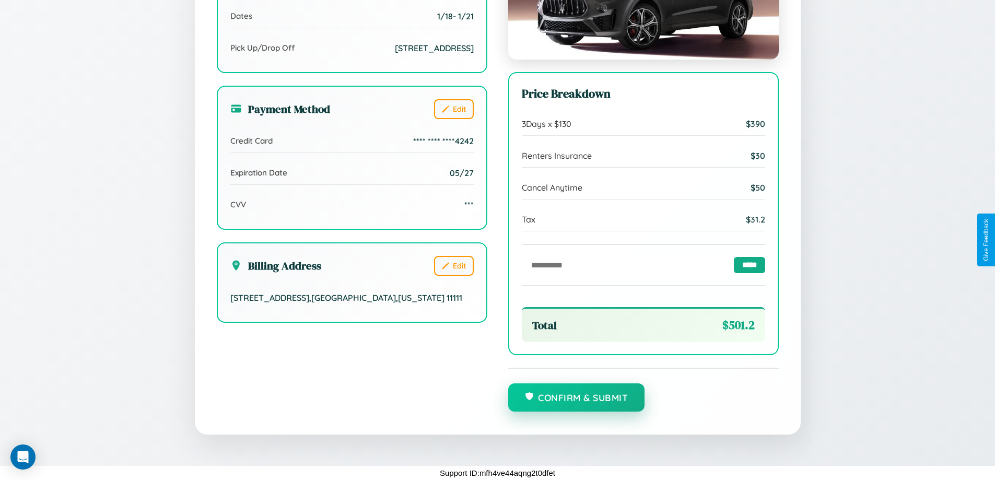
click at [576, 397] on button "Confirm & Submit" at bounding box center [576, 397] width 137 height 28
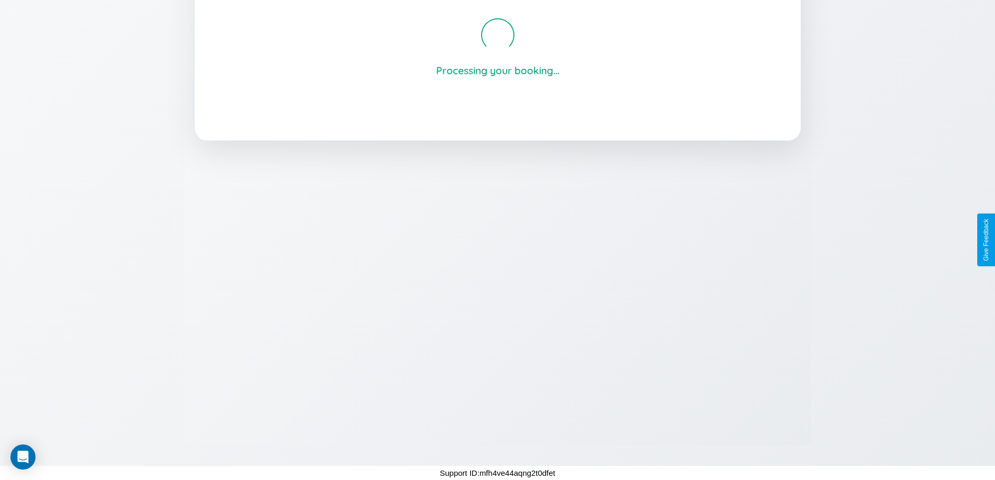
scroll to position [199, 0]
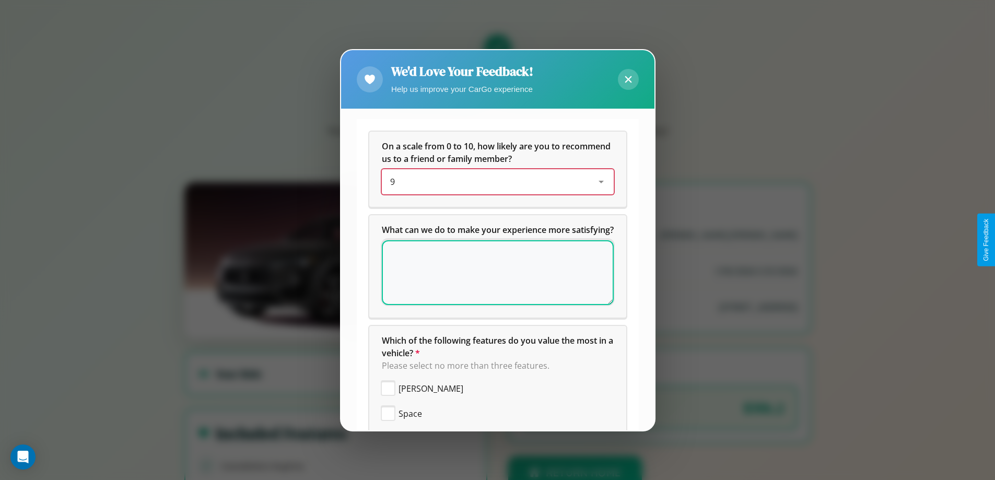
click at [493, 182] on div "9" at bounding box center [489, 181] width 198 height 13
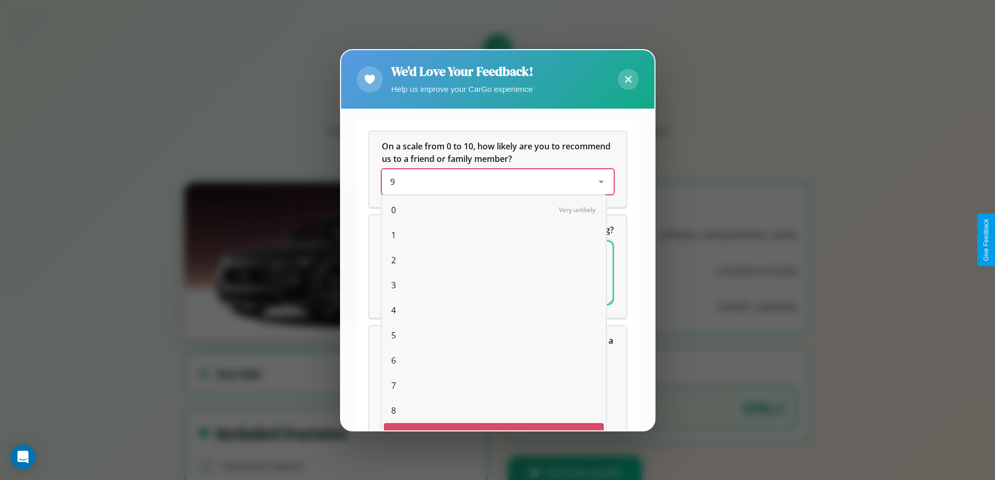
scroll to position [18, 43]
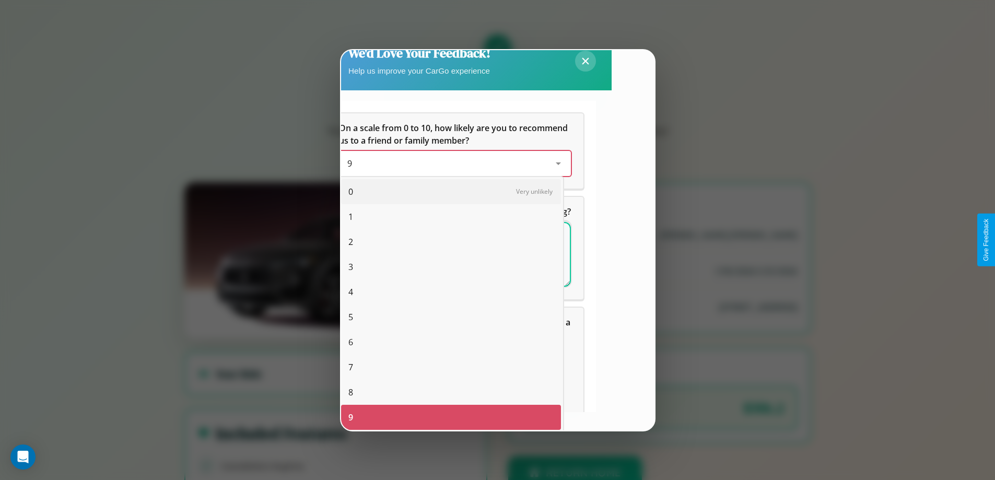
click at [350, 367] on span "7" at bounding box center [350, 367] width 5 height 13
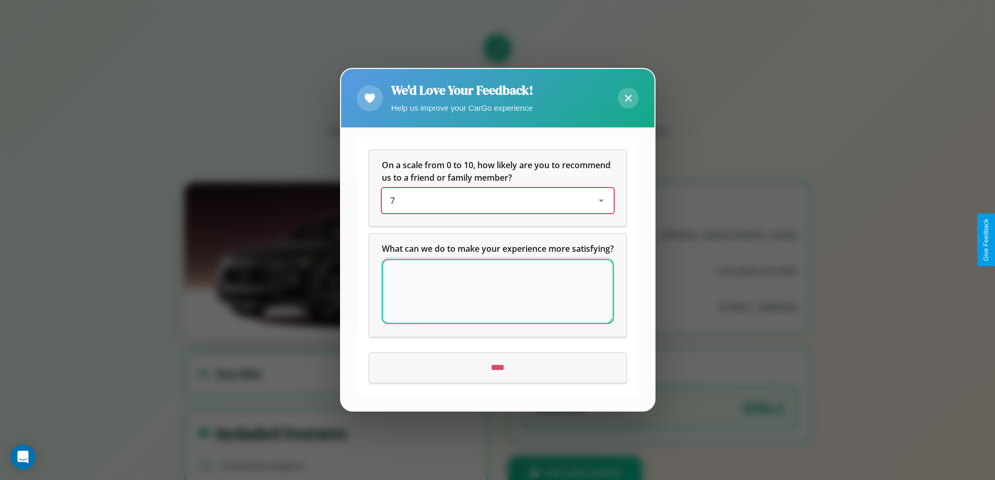
scroll to position [0, 0]
click at [628, 95] on icon at bounding box center [628, 98] width 7 height 7
